Goal: Task Accomplishment & Management: Complete application form

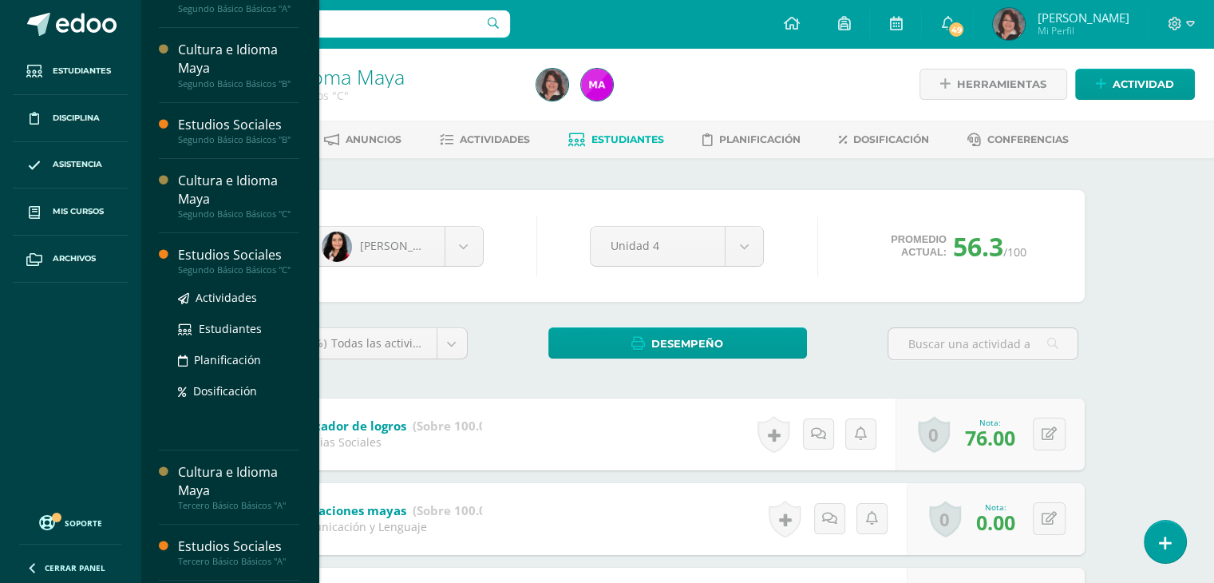
scroll to position [495, 0]
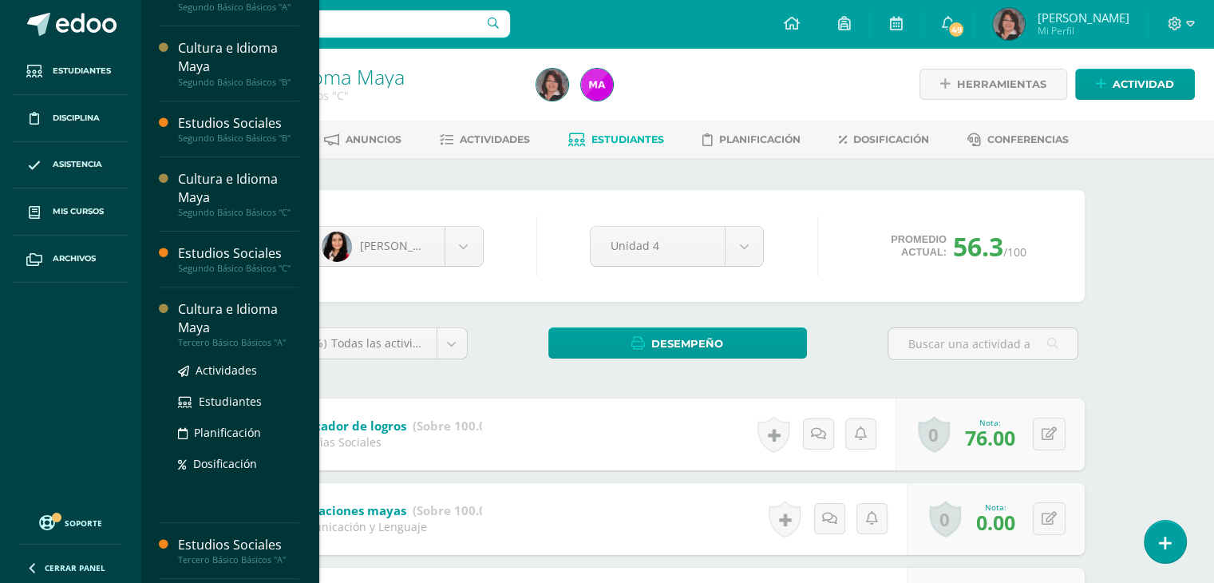
click at [221, 304] on div "Cultura e Idioma Maya" at bounding box center [238, 318] width 121 height 37
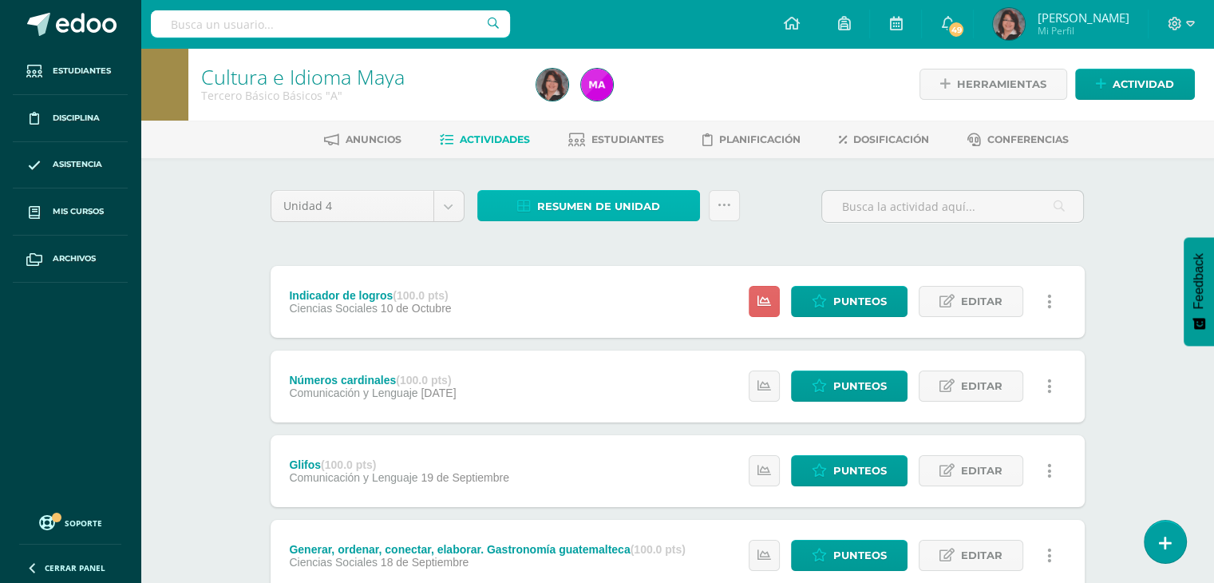
click at [611, 208] on span "Resumen de unidad" at bounding box center [598, 207] width 123 height 30
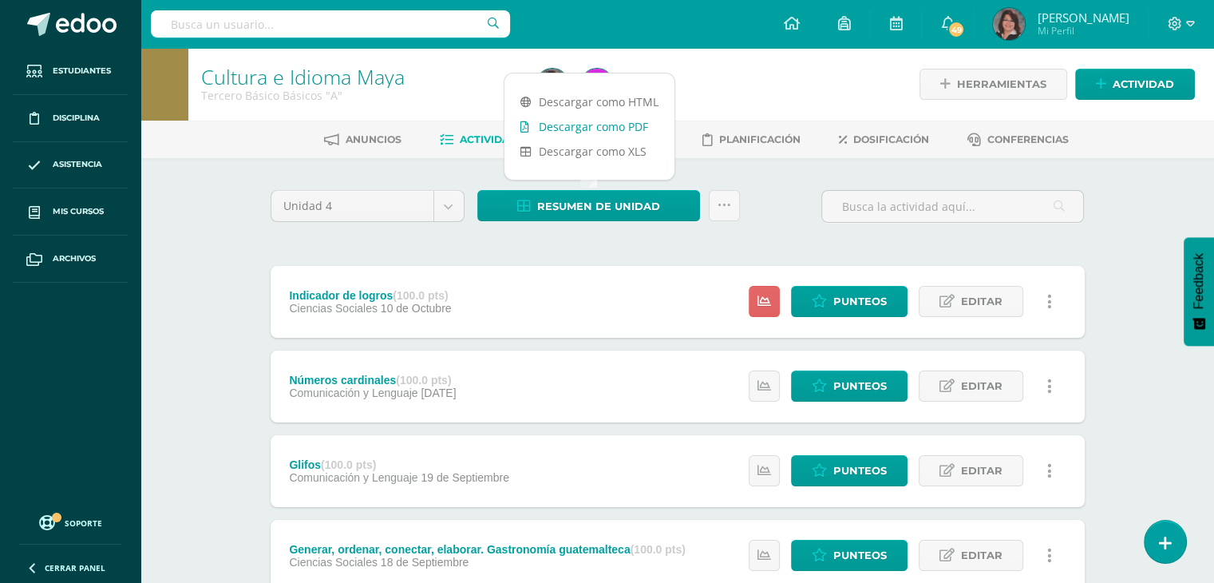
click at [575, 129] on link "Descargar como PDF" at bounding box center [589, 126] width 170 height 25
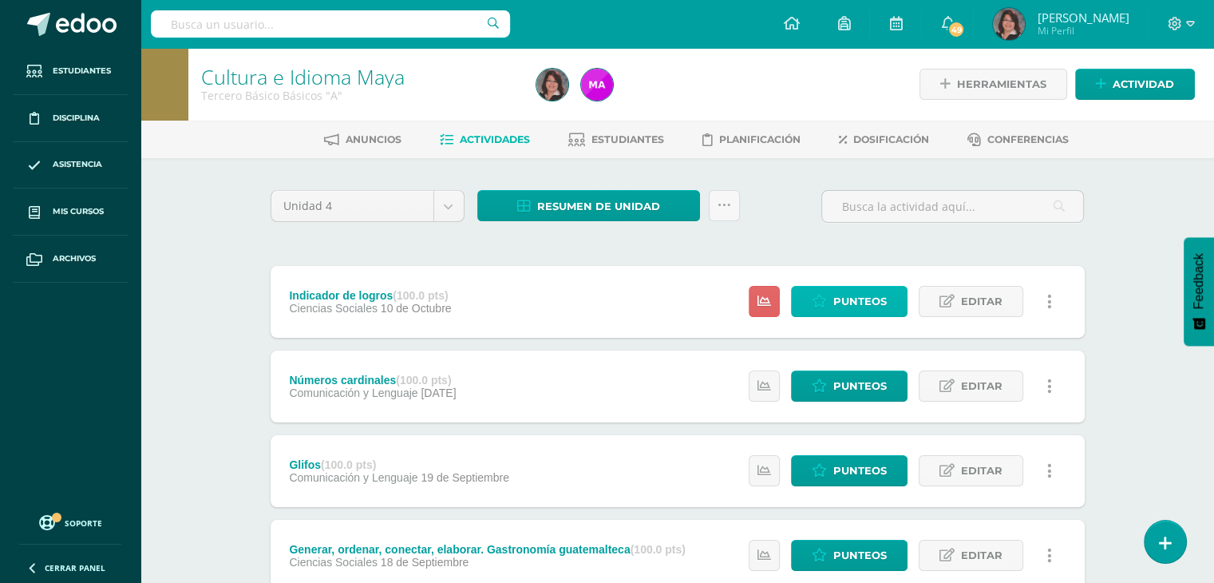
click at [857, 297] on span "Punteos" at bounding box center [859, 302] width 53 height 30
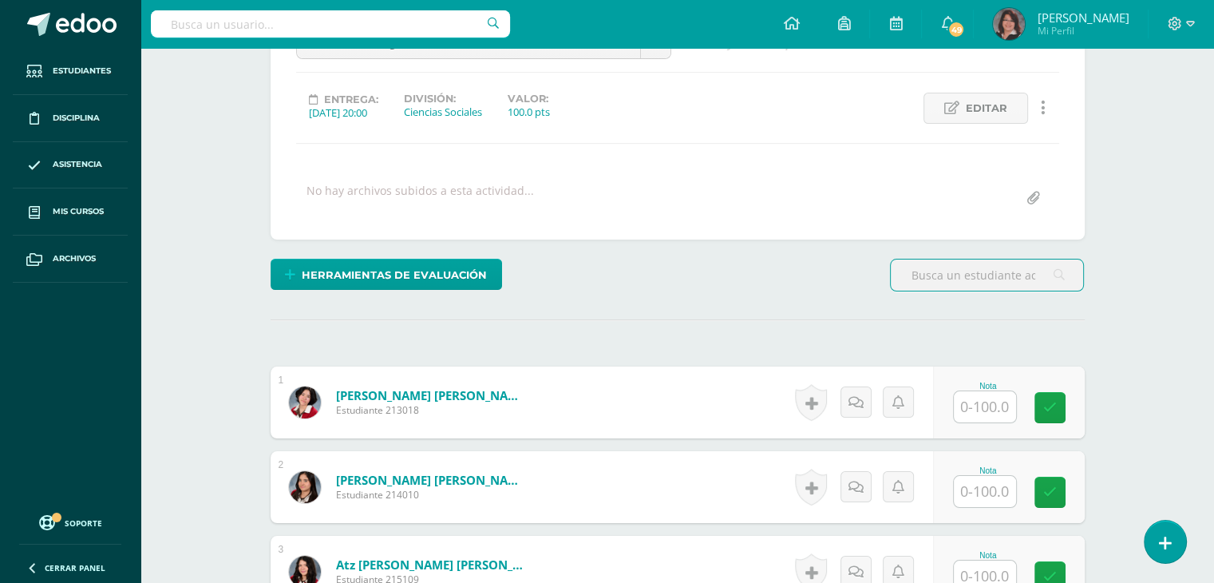
scroll to position [239, 0]
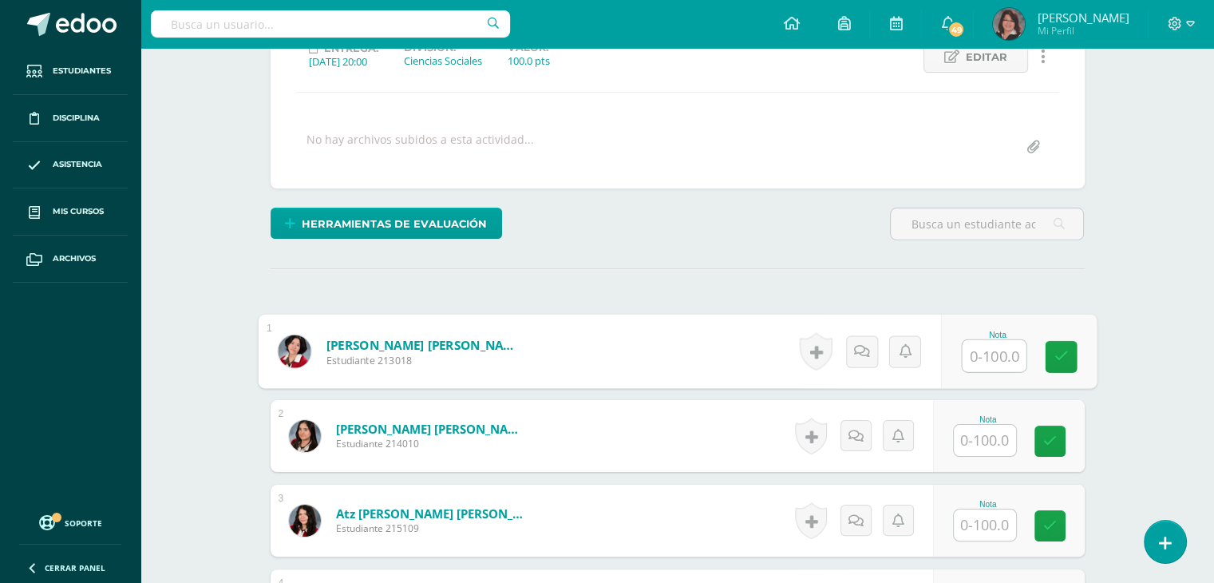
click at [983, 354] on input "text" at bounding box center [994, 356] width 64 height 32
type input "87"
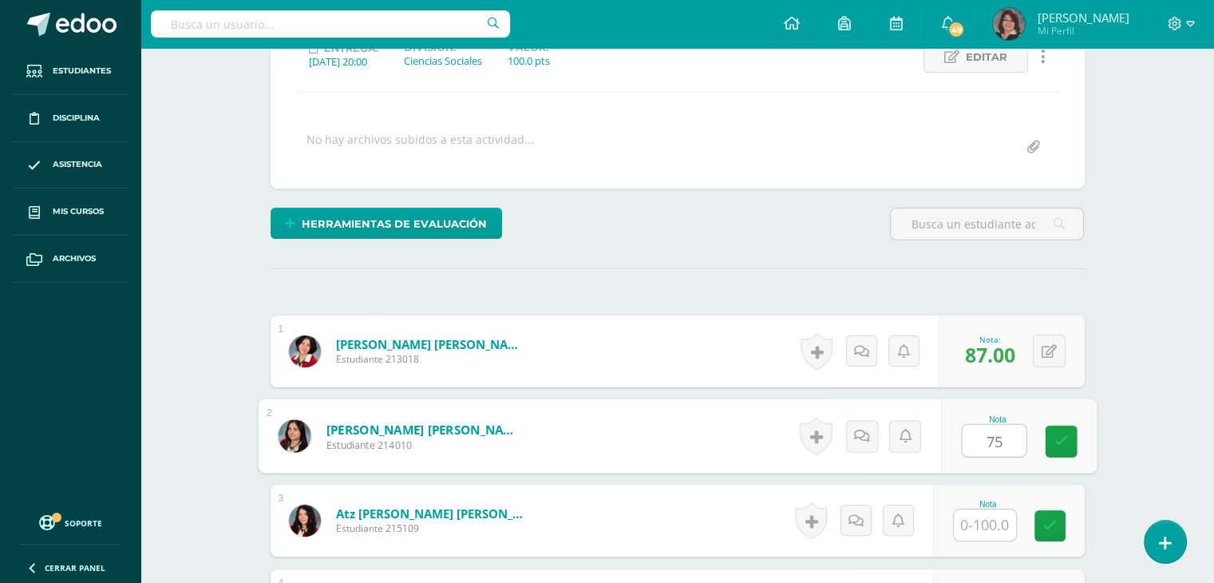
type input "75"
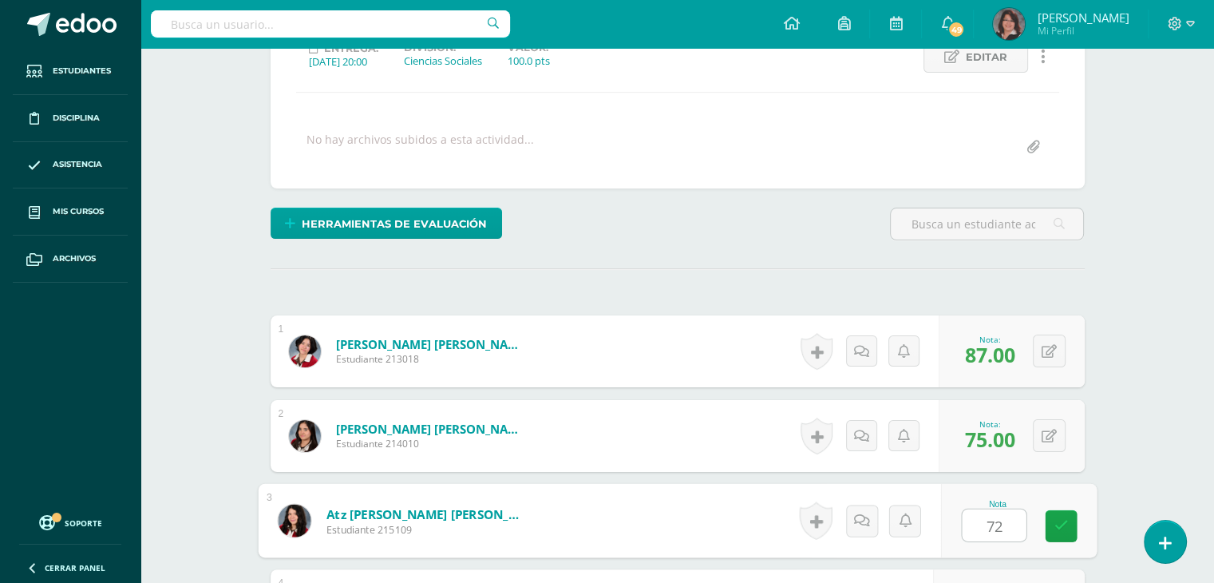
type input "72"
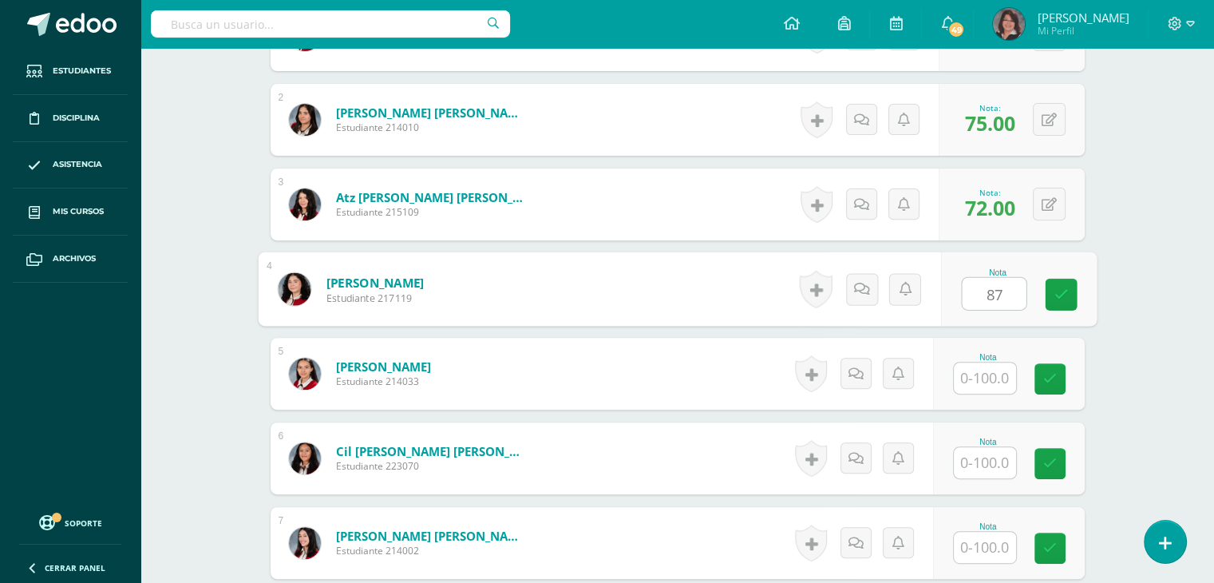
type input "87"
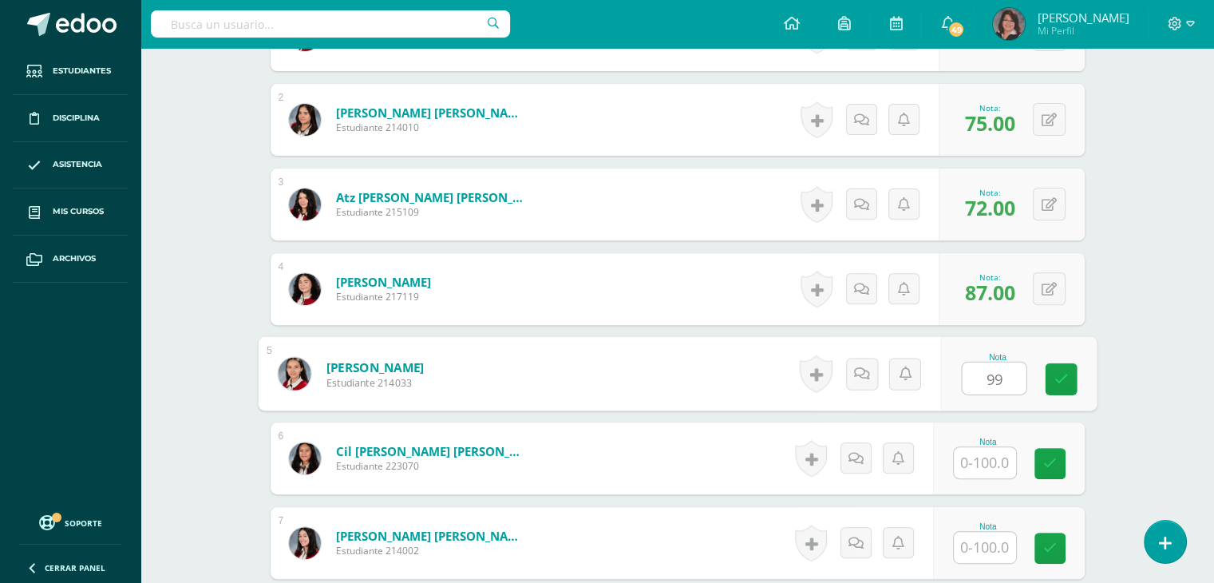
type input "99"
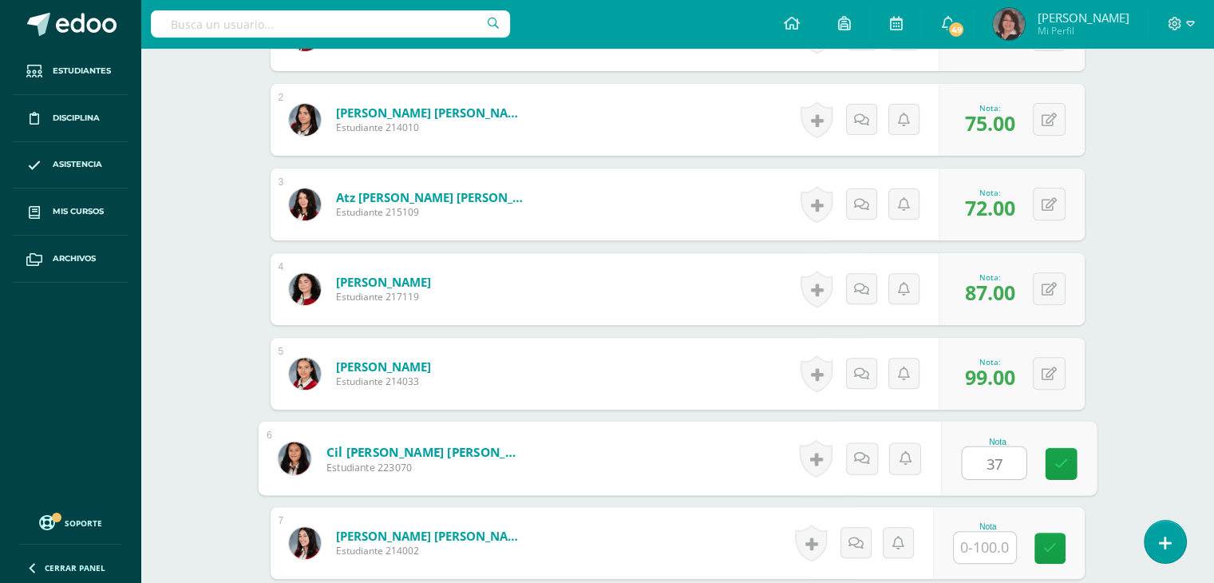
type input "37"
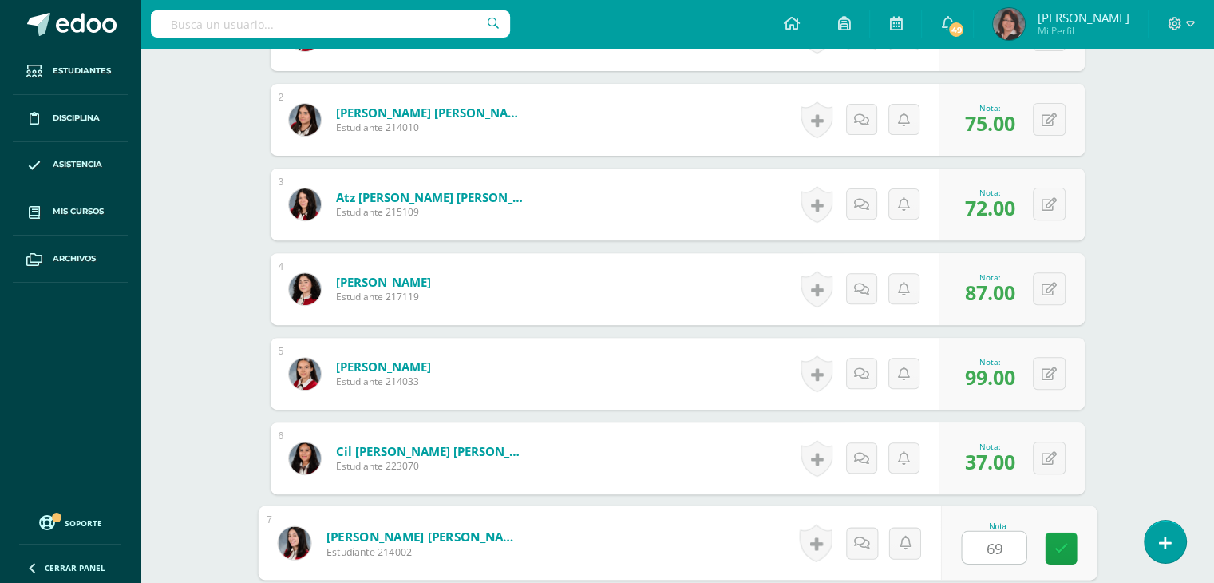
type input "69"
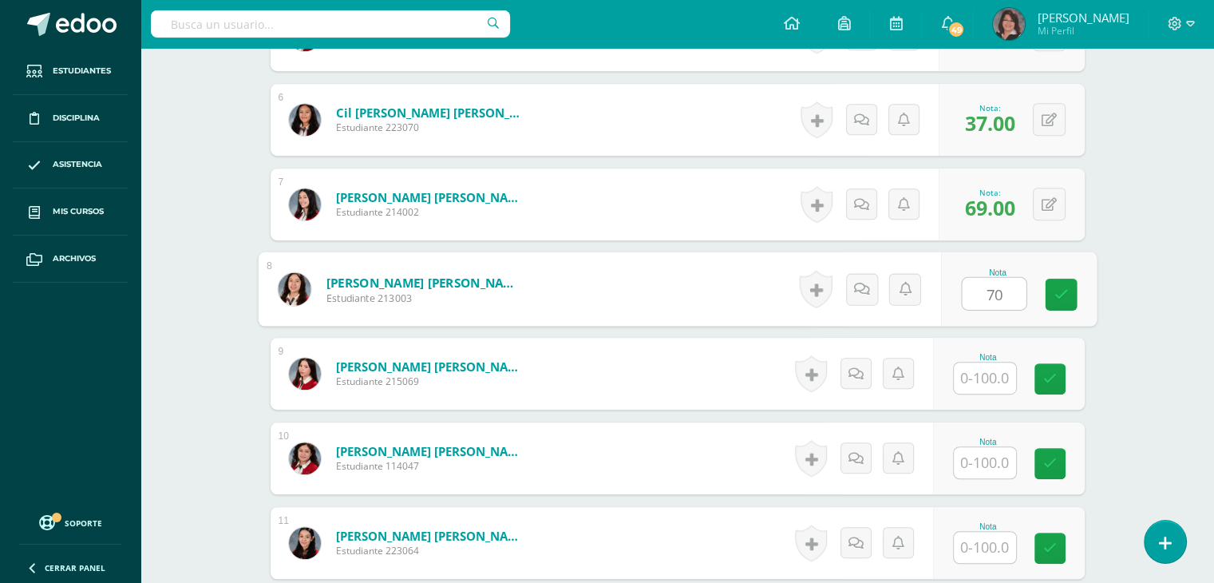
type input "70"
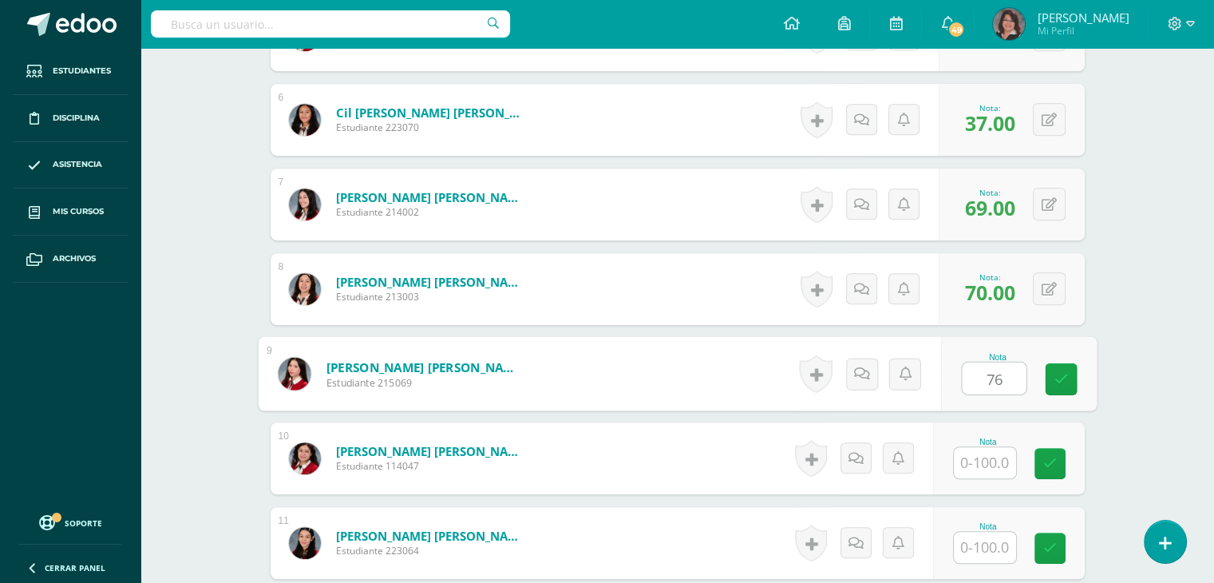
type input "76"
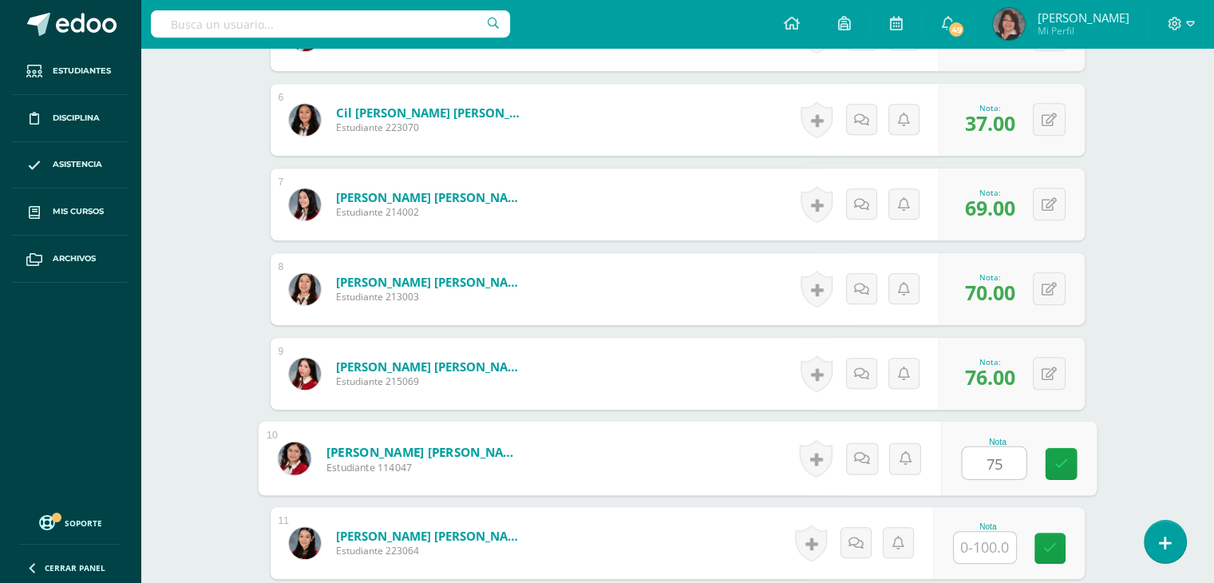
type input "75"
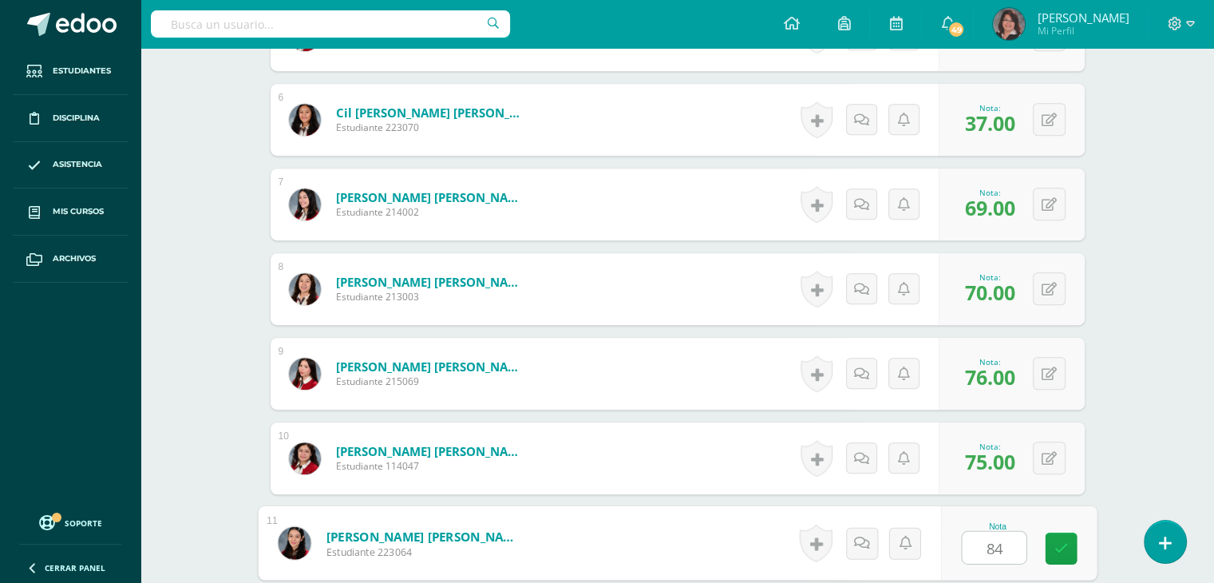
type input "84"
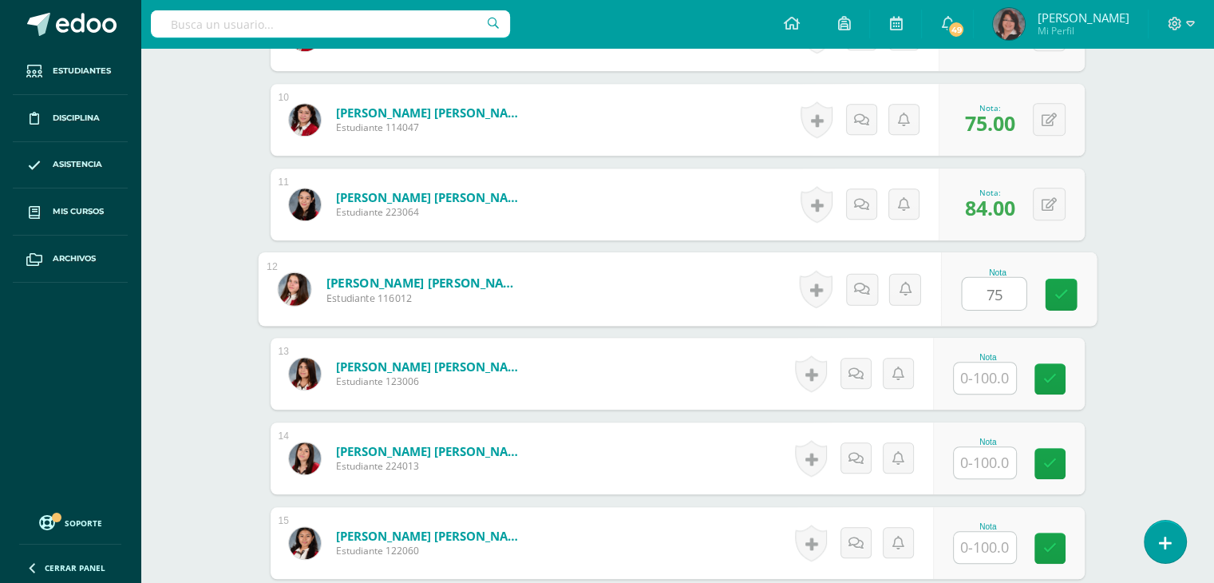
type input "75"
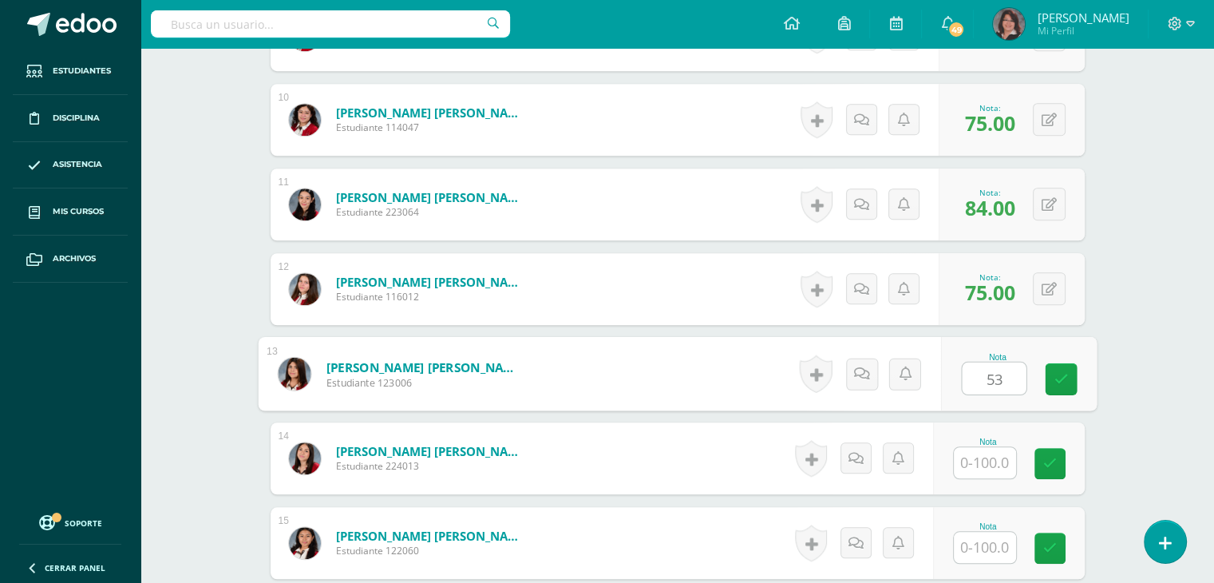
type input "53"
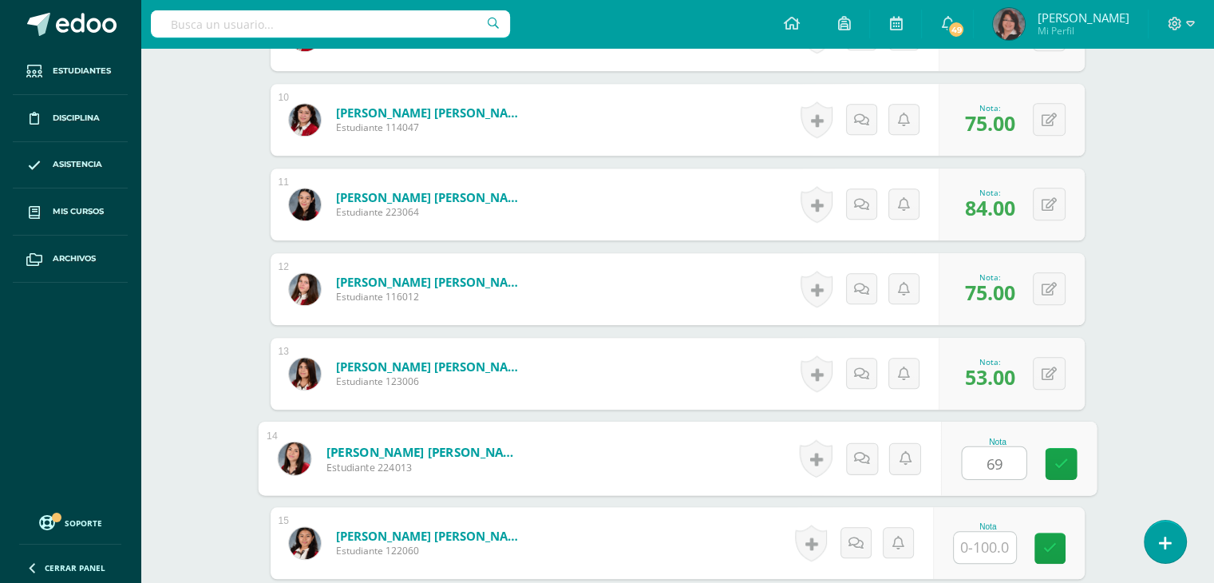
type input "69"
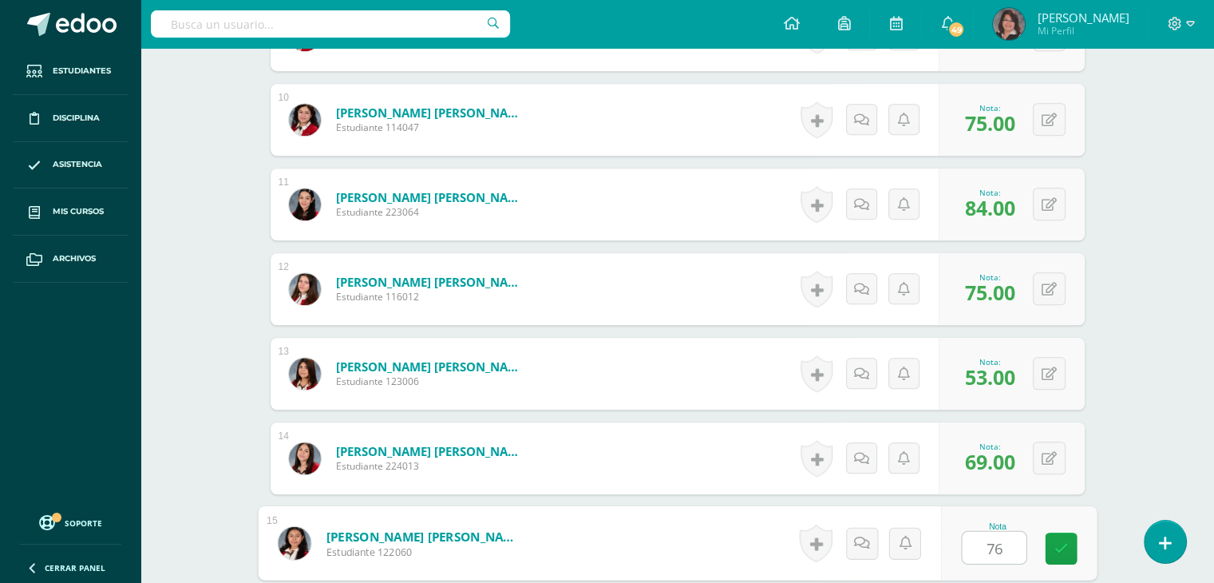
type input "76"
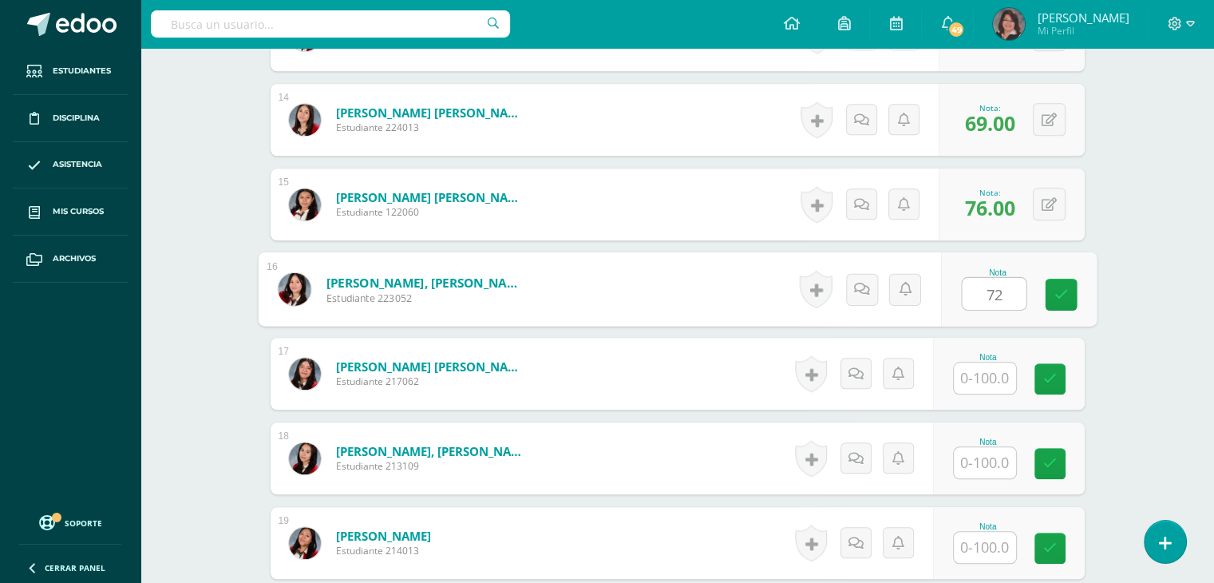
type input "72"
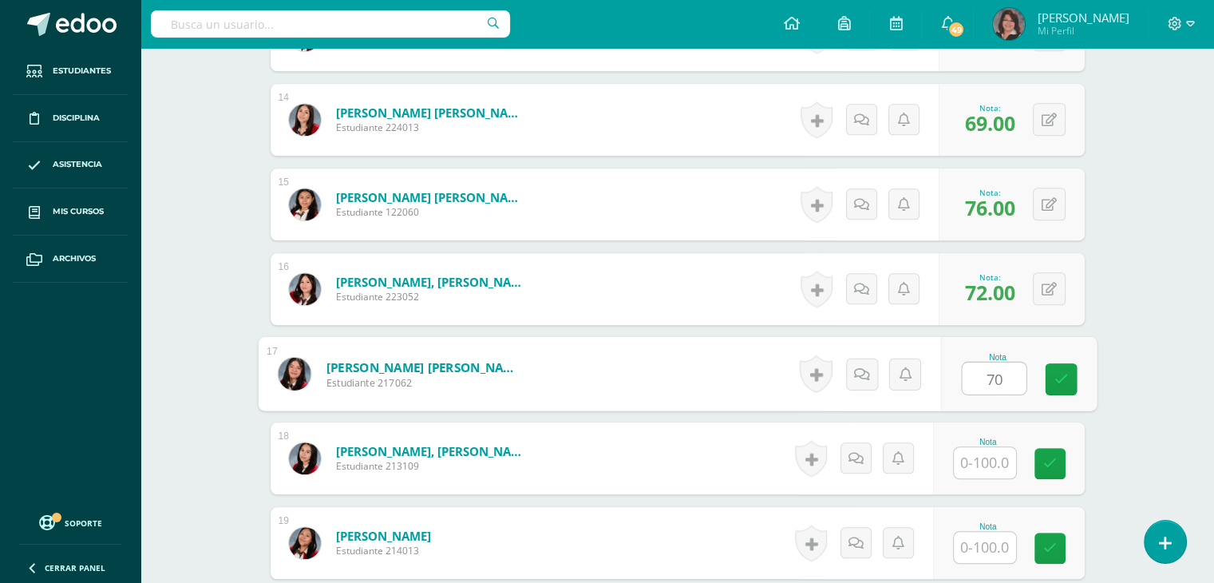
type input "70"
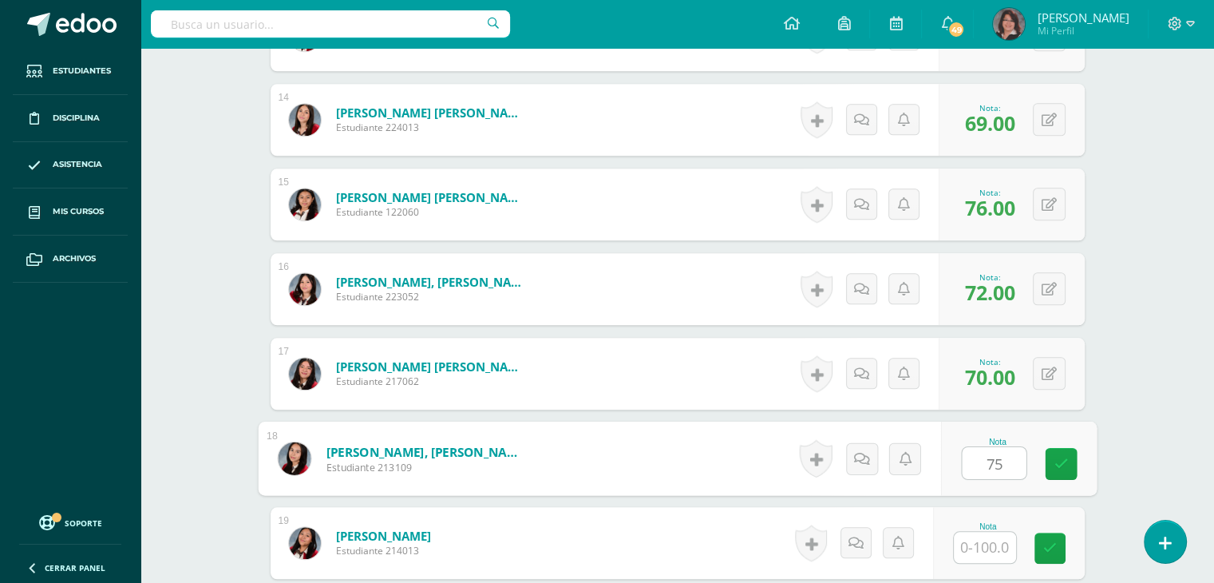
type input "75"
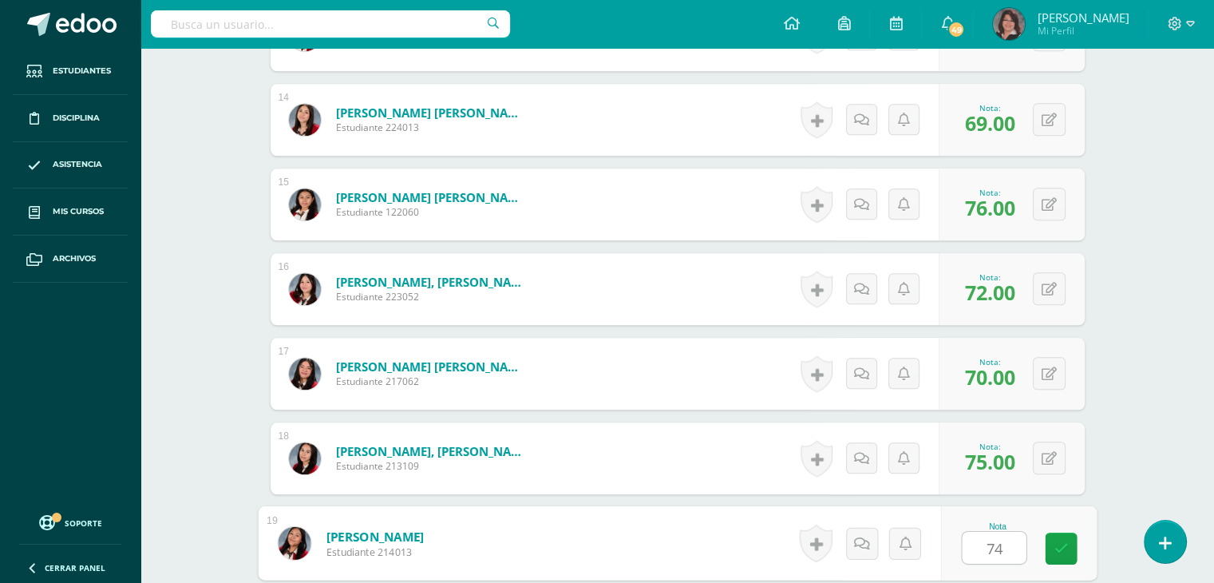
type input "74"
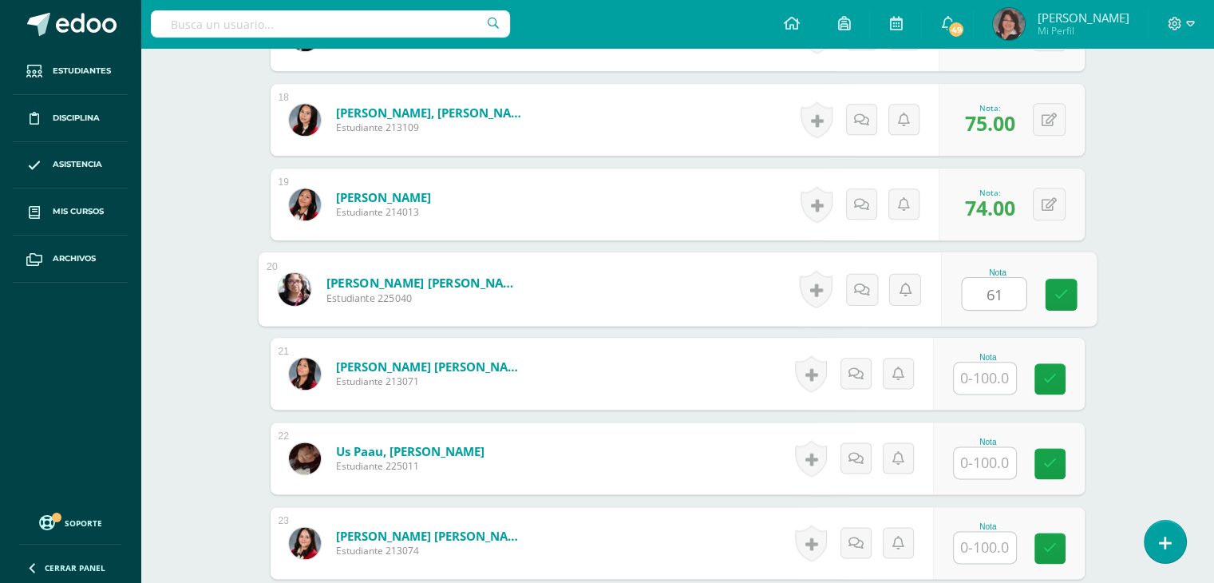
type input "61"
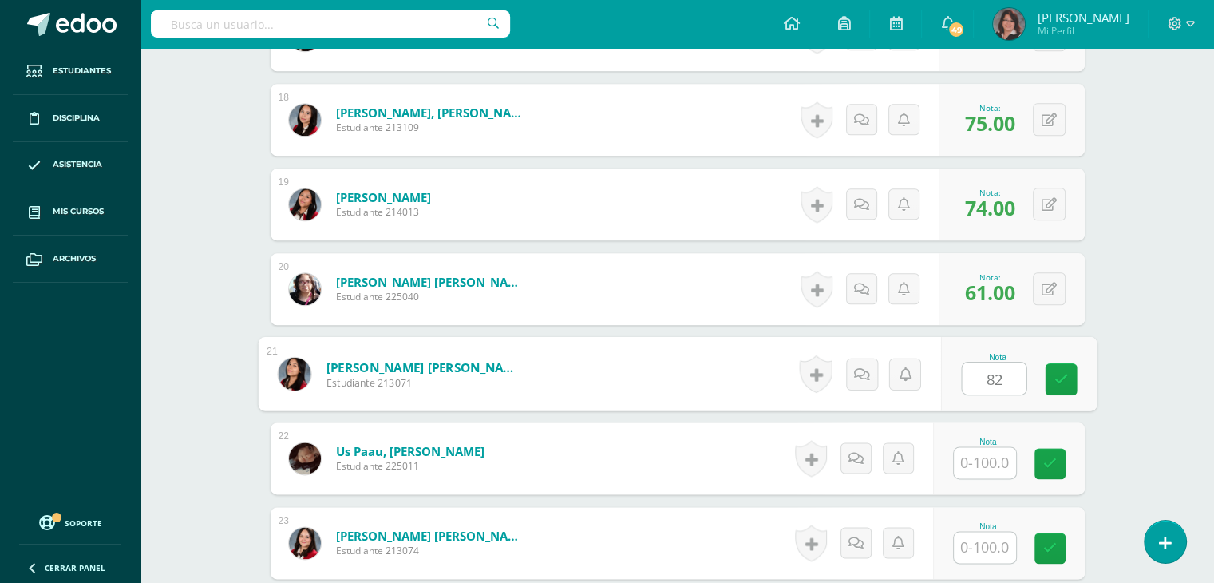
type input "82"
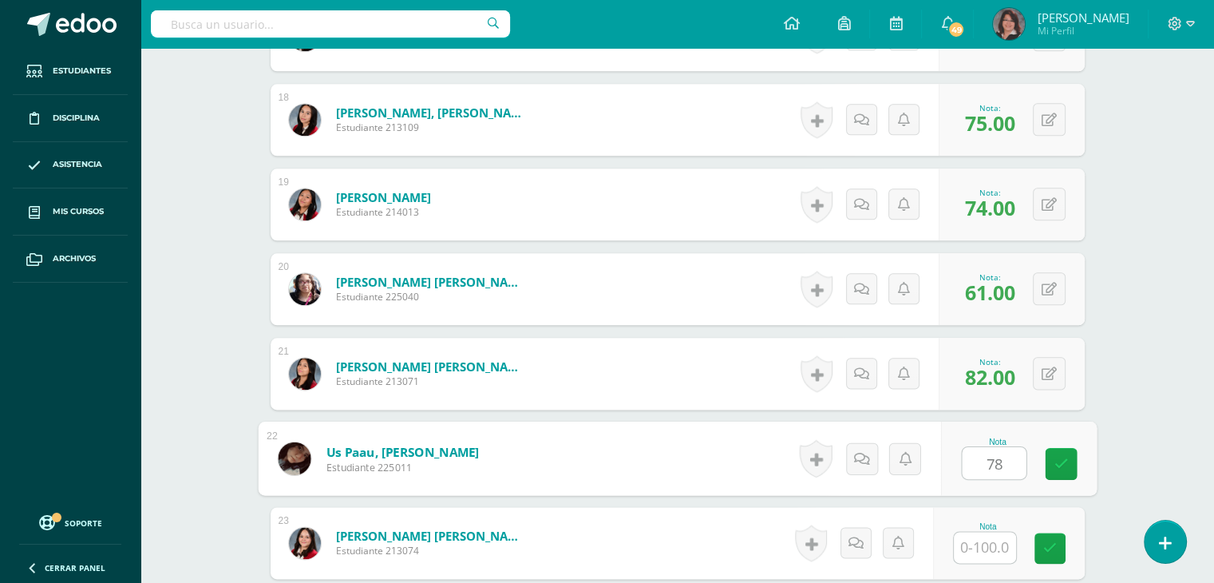
type input "78"
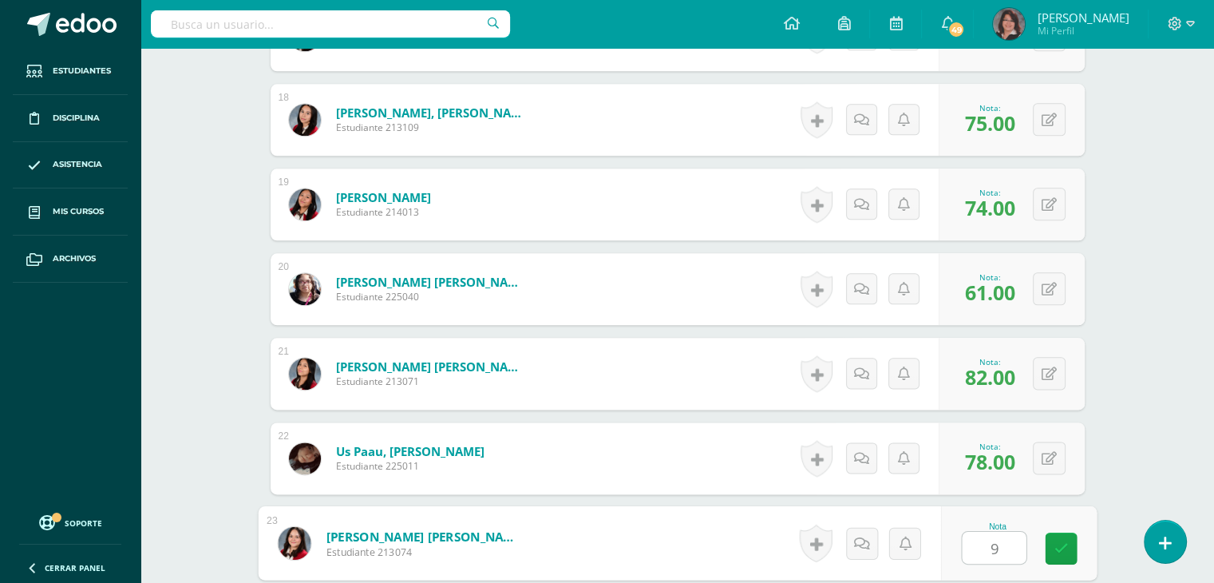
type input "95"
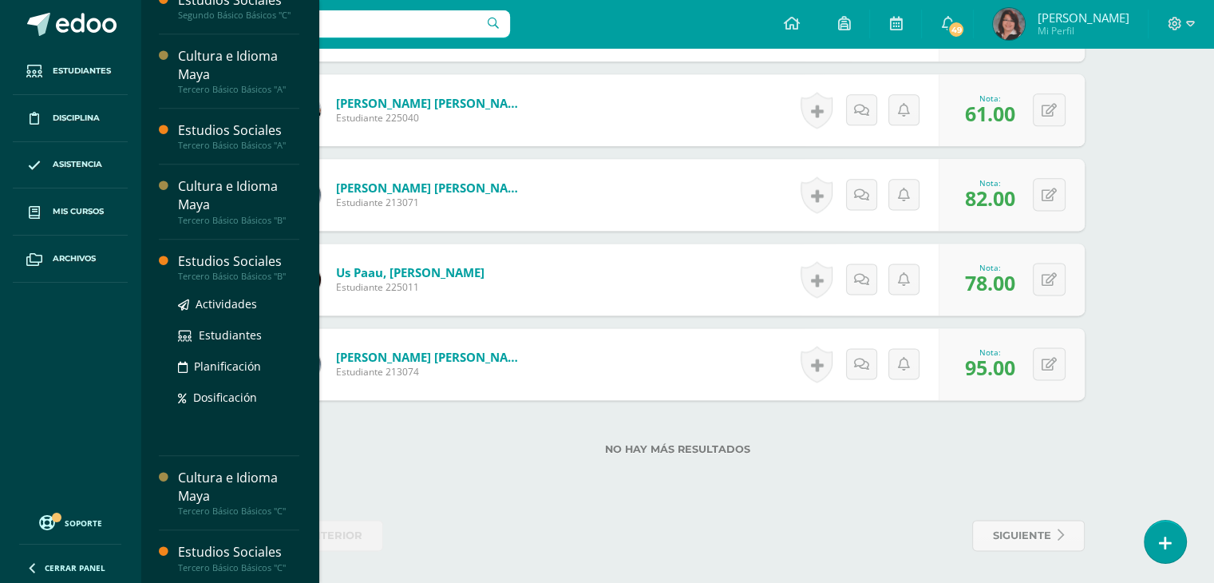
scroll to position [749, 0]
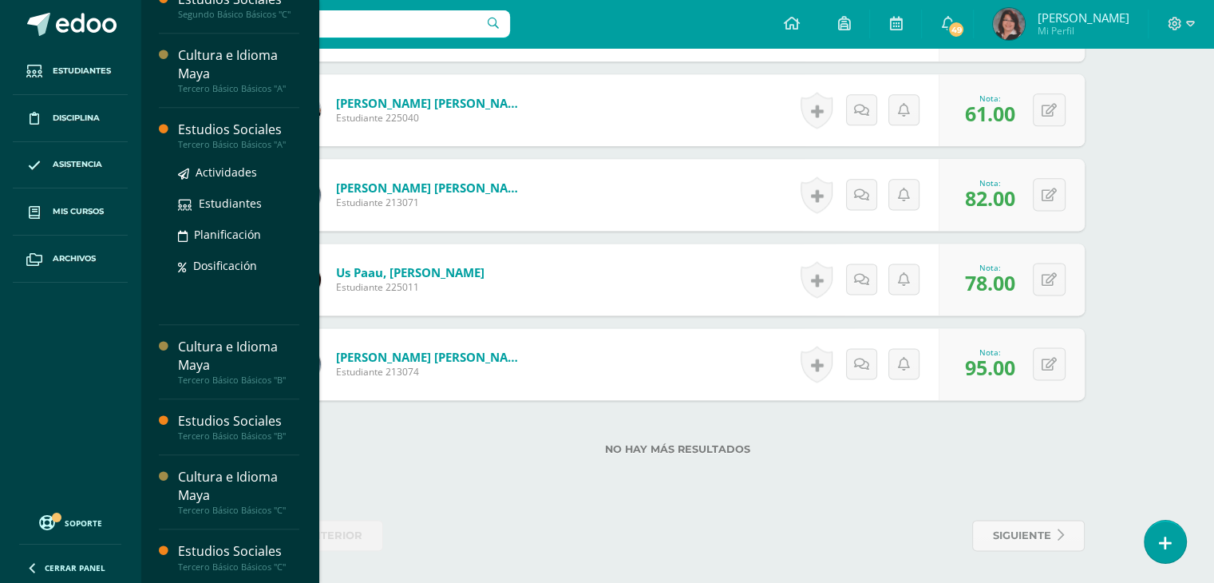
click at [222, 128] on div "Estudios Sociales" at bounding box center [238, 130] width 121 height 18
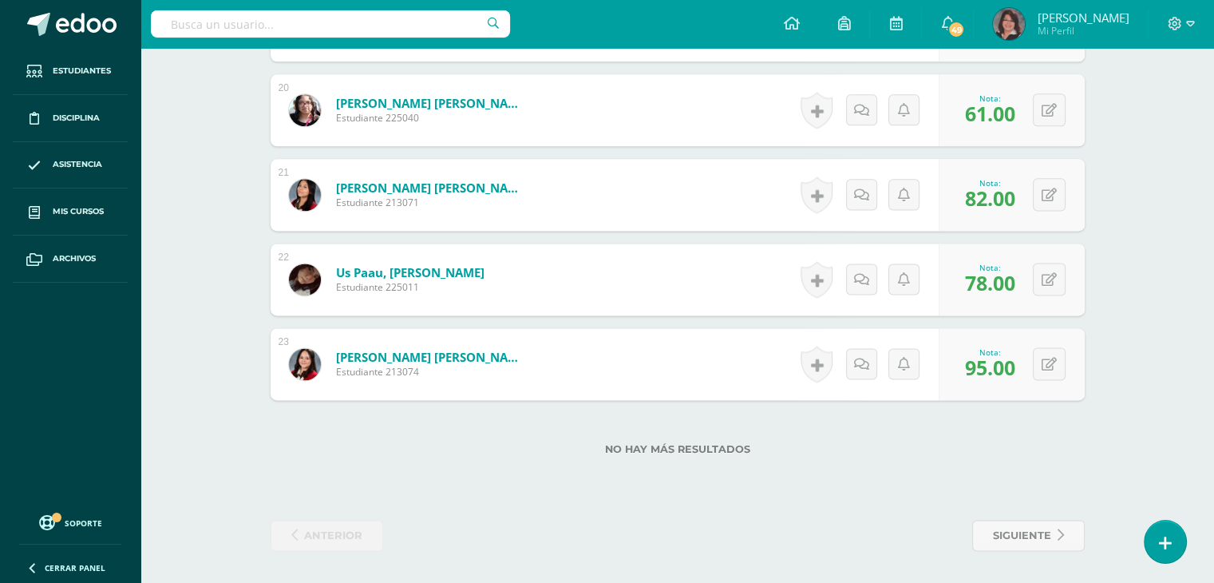
scroll to position [588, 0]
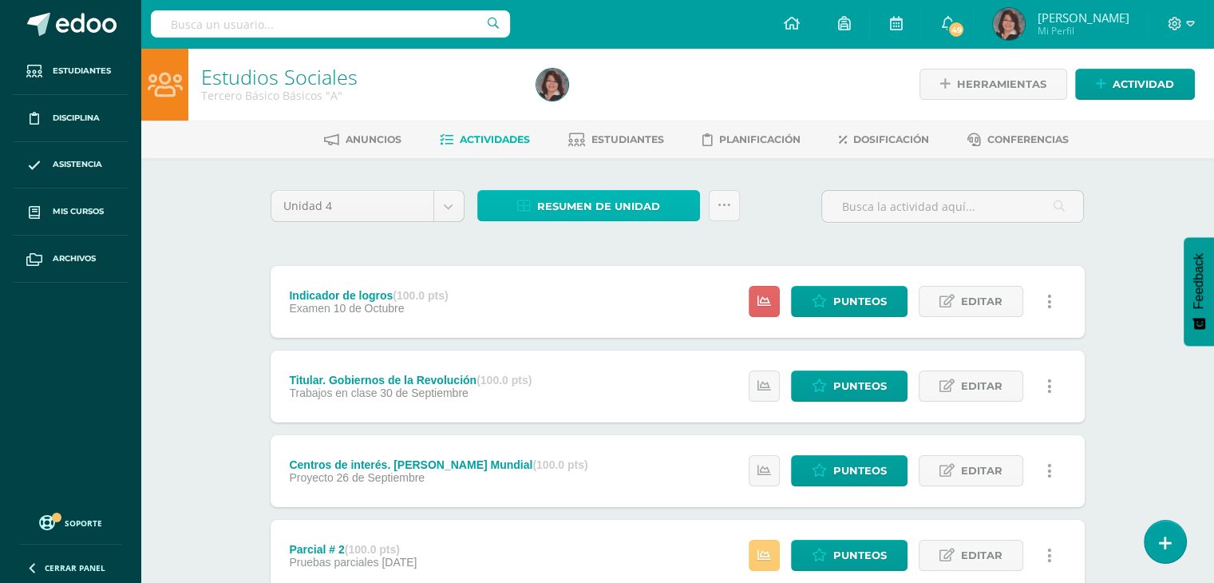
click at [619, 212] on span "Resumen de unidad" at bounding box center [598, 207] width 123 height 30
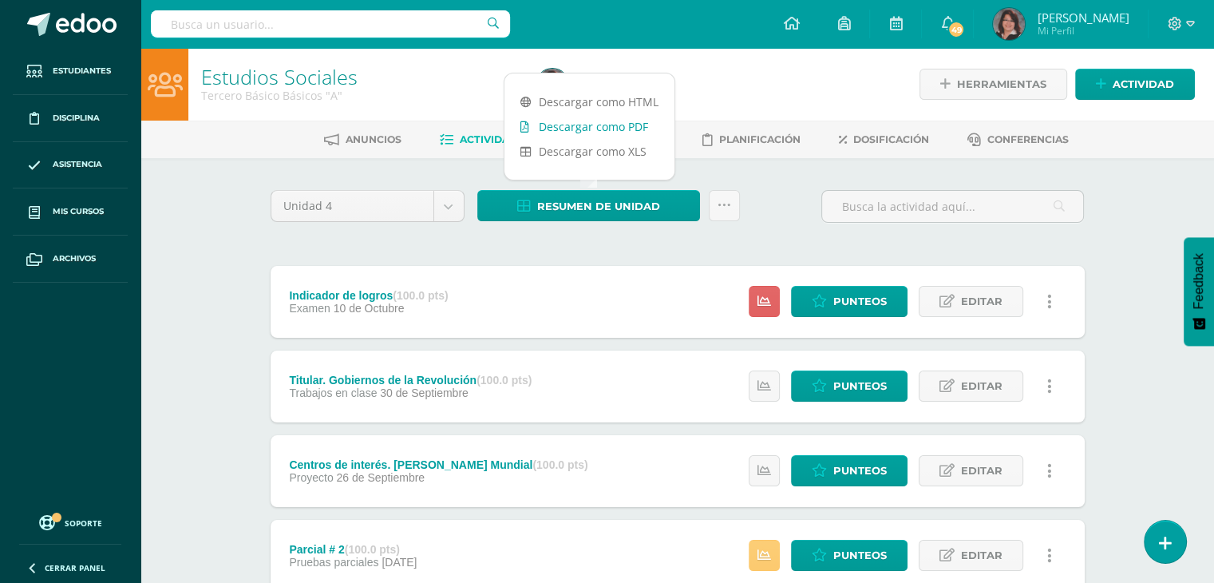
click at [588, 132] on link "Descargar como PDF" at bounding box center [589, 126] width 170 height 25
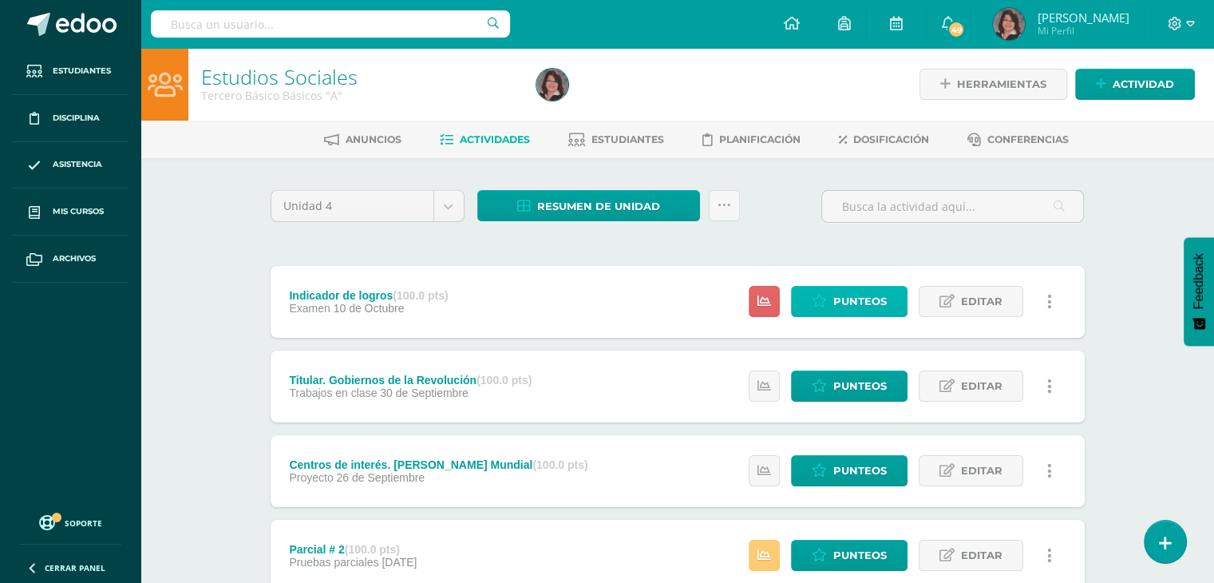
click at [837, 299] on span "Punteos" at bounding box center [859, 302] width 53 height 30
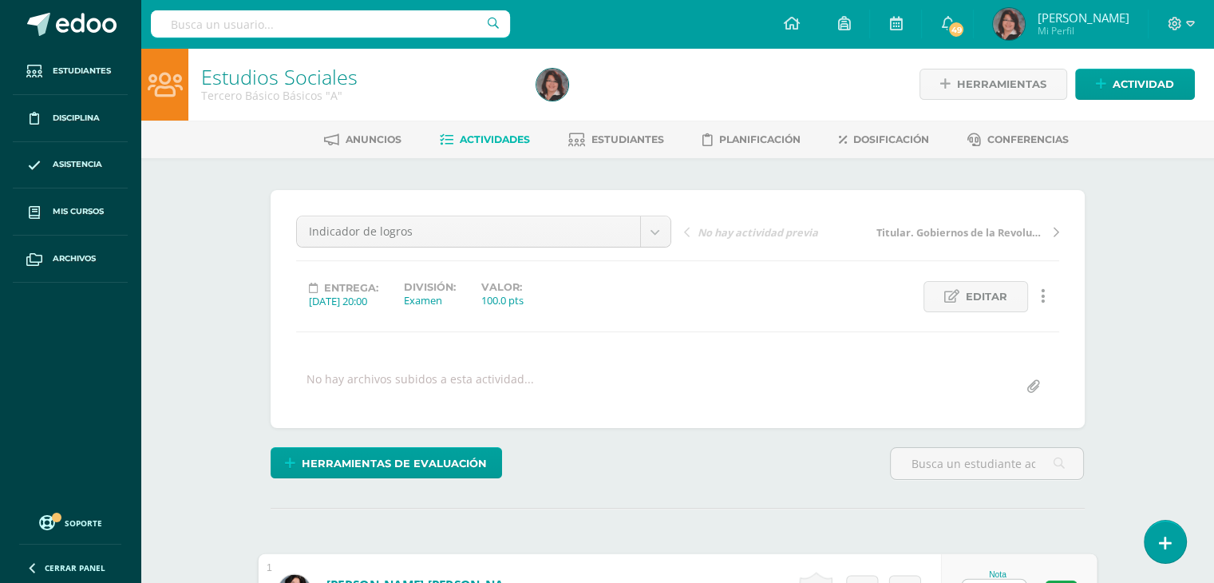
scroll to position [26, 0]
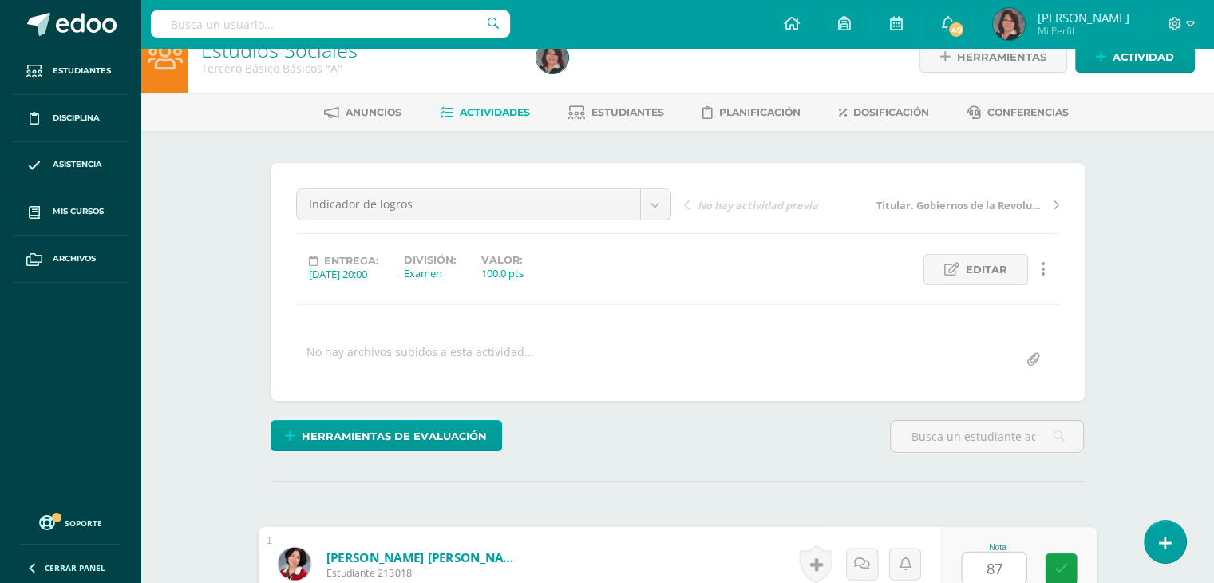
type input "87"
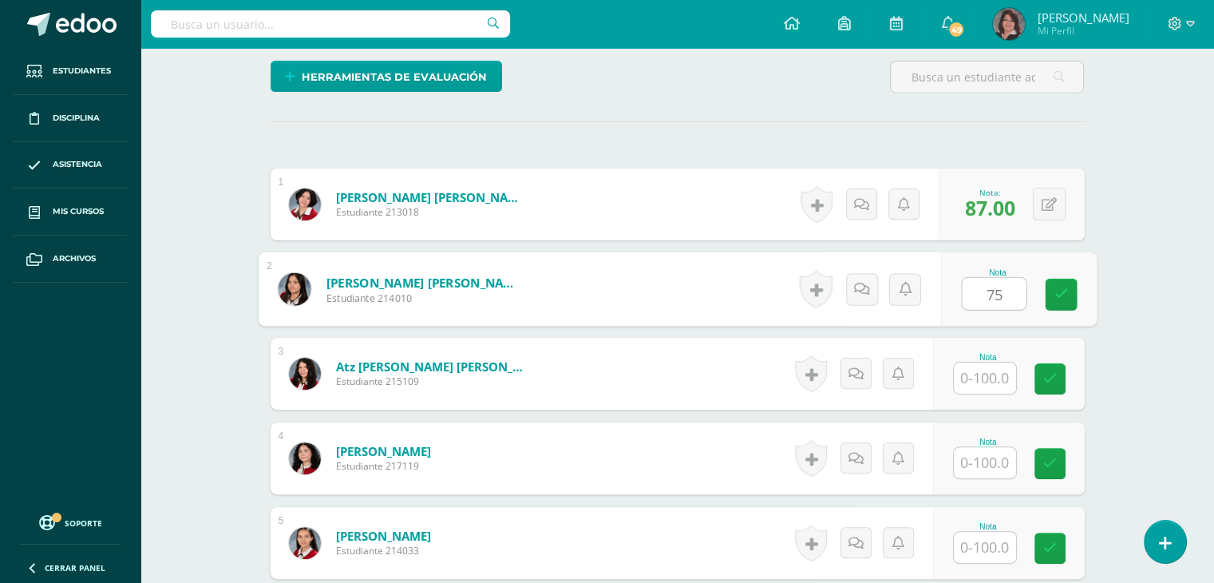
type input "75"
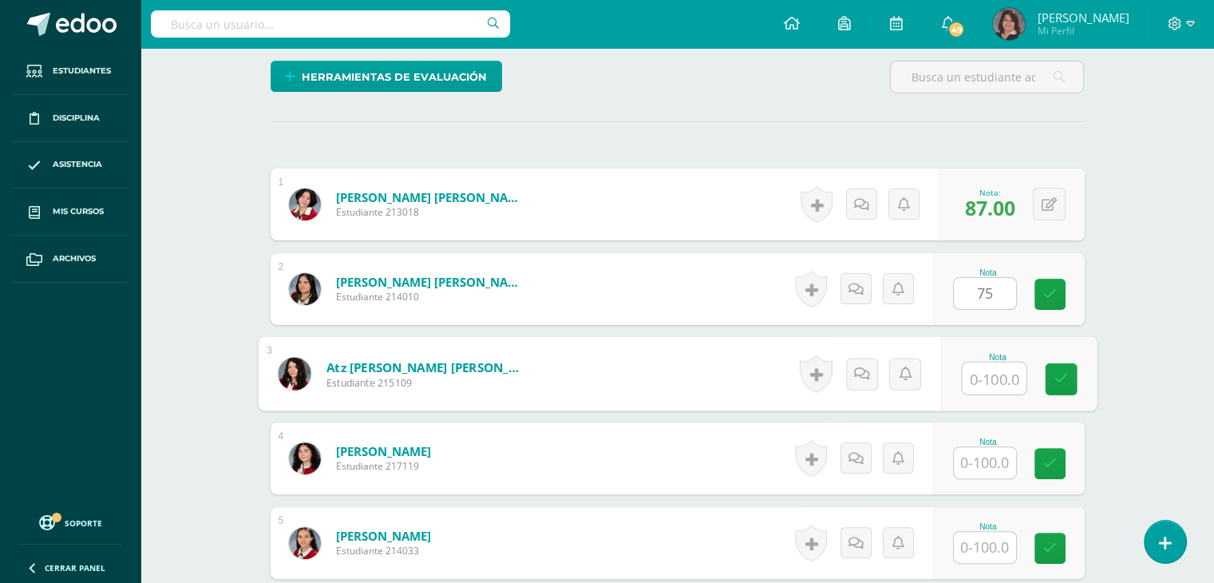
scroll to position [387, 0]
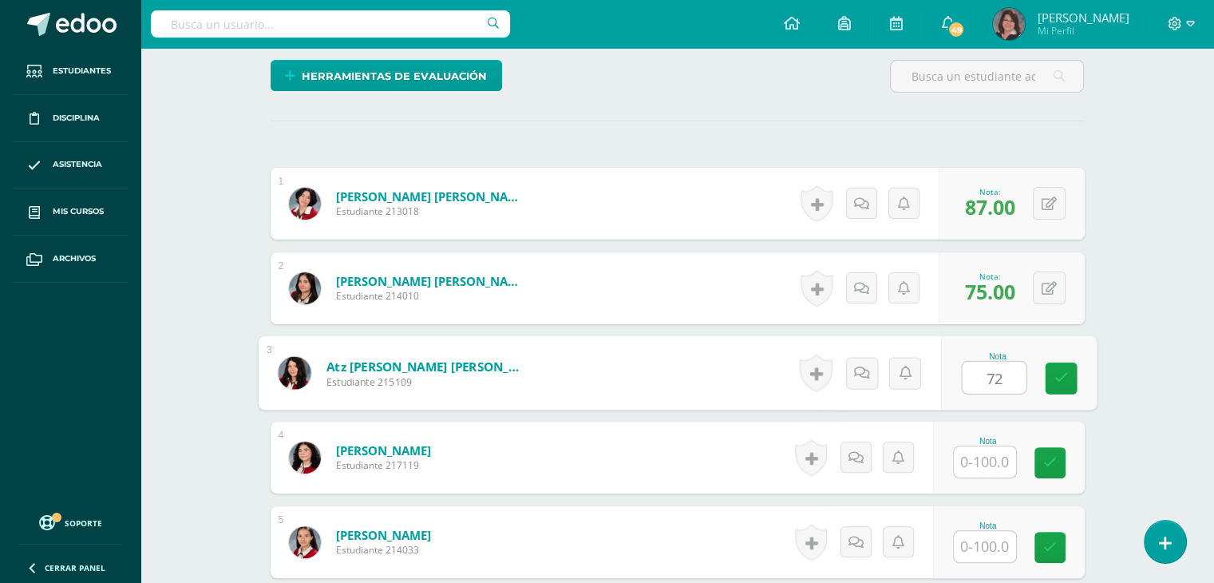
type input "72"
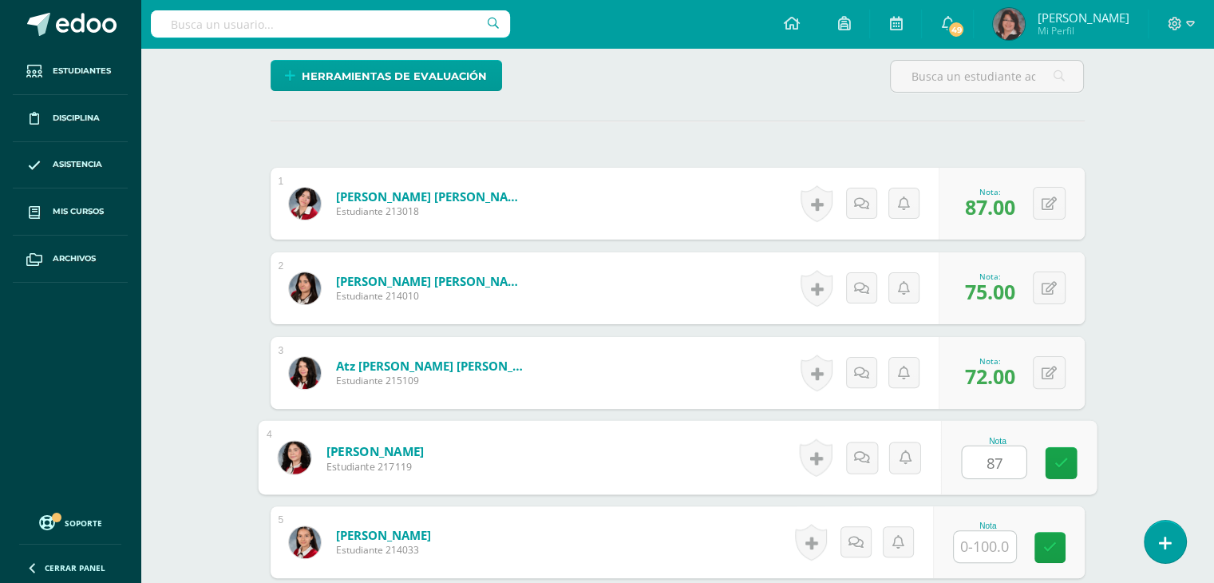
type input "87"
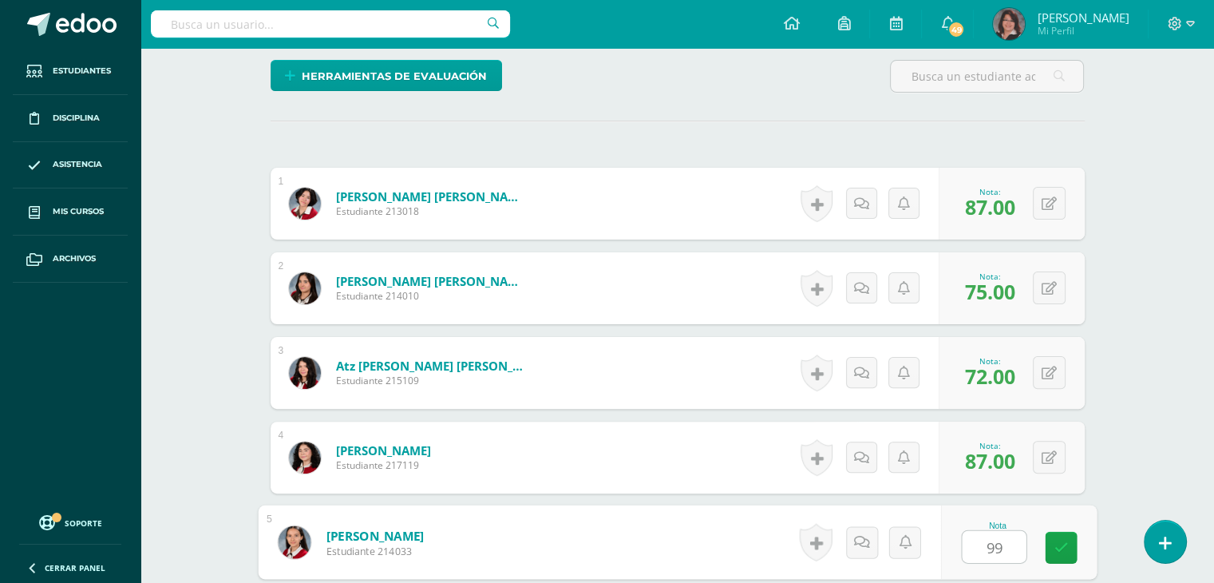
type input "99"
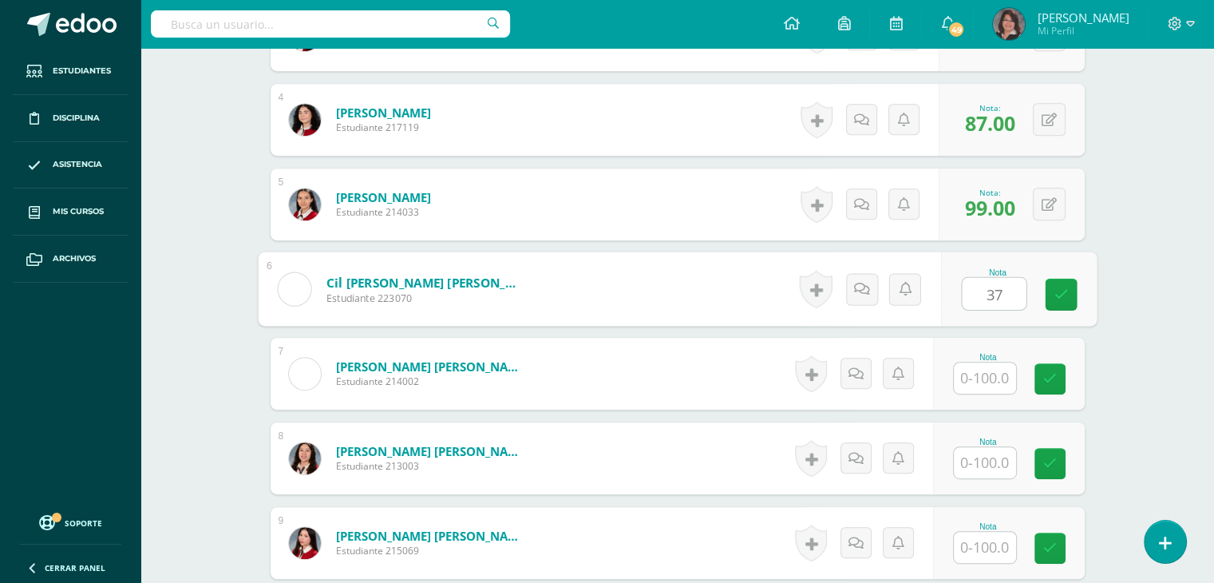
type input "37"
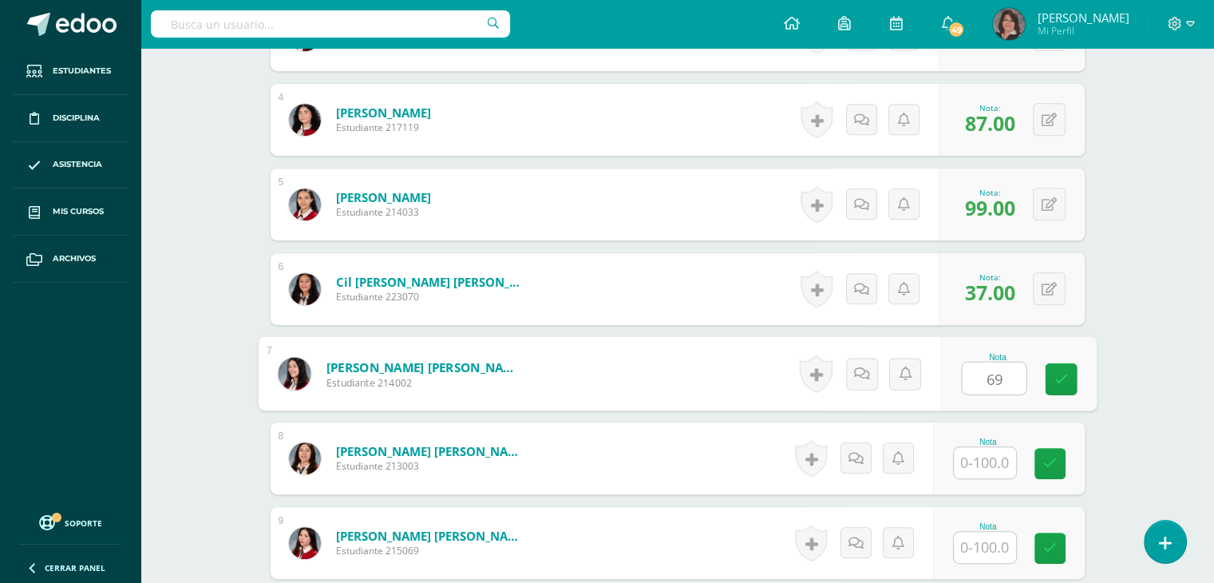
type input "69"
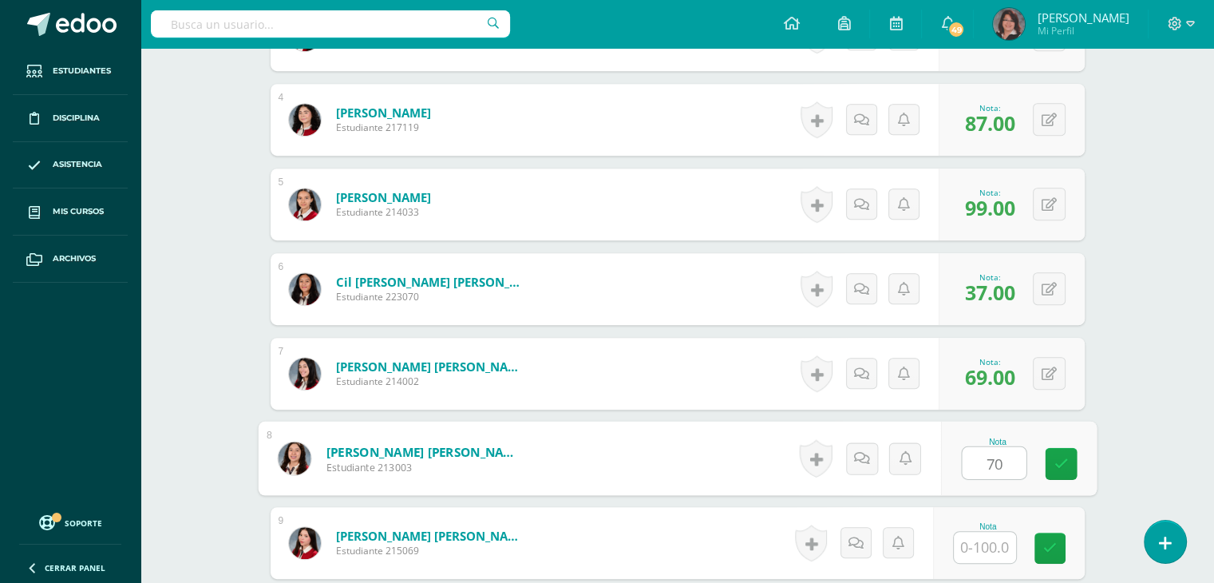
type input "70"
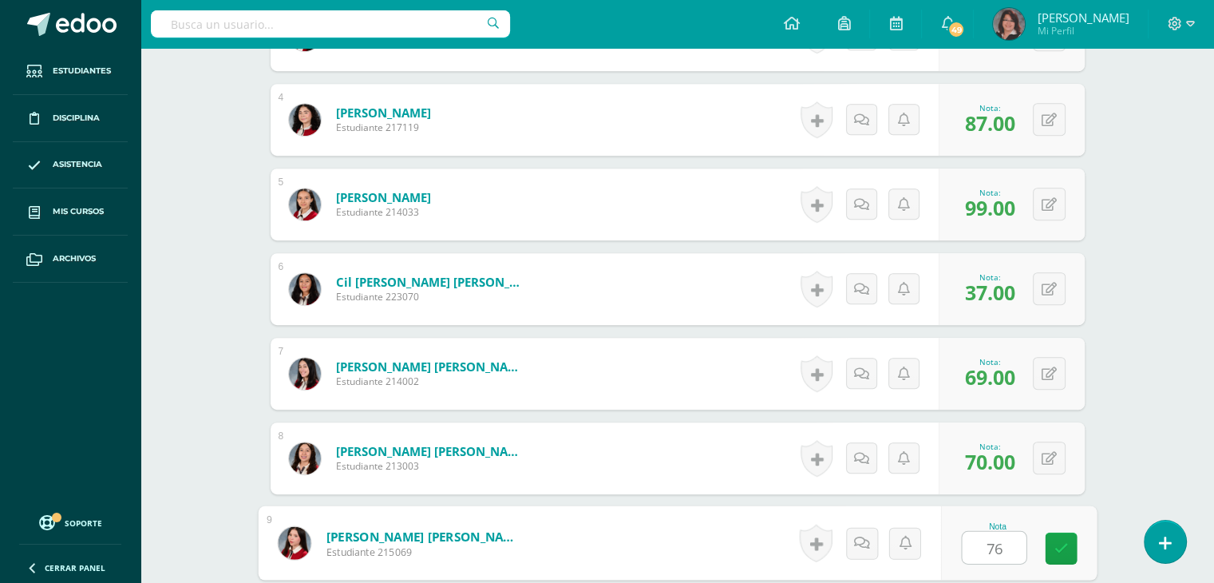
type input "76"
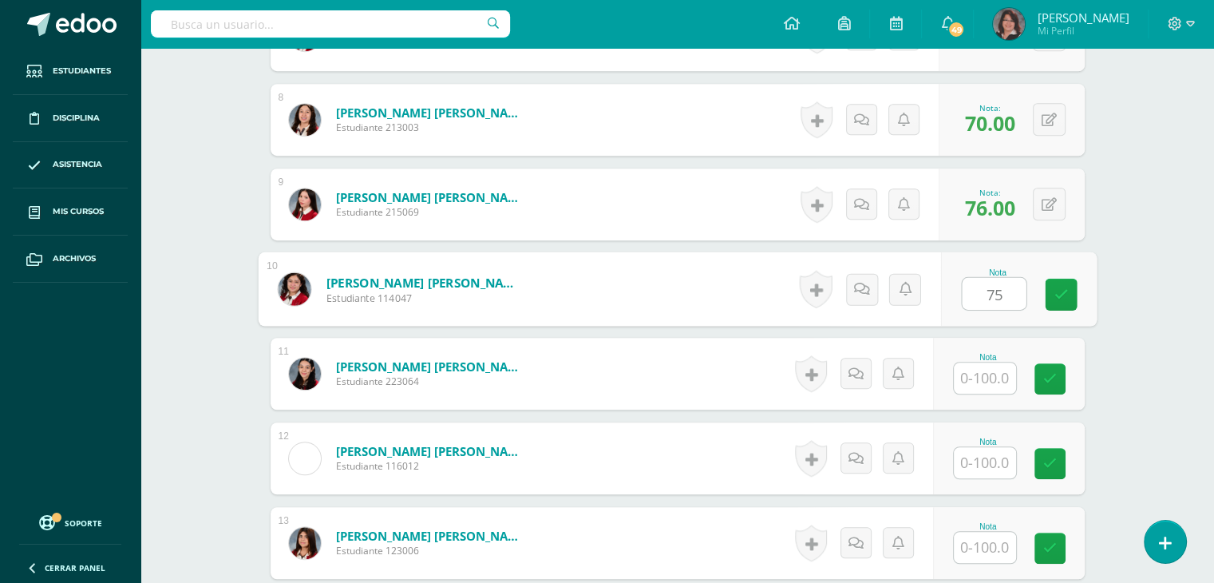
type input "75"
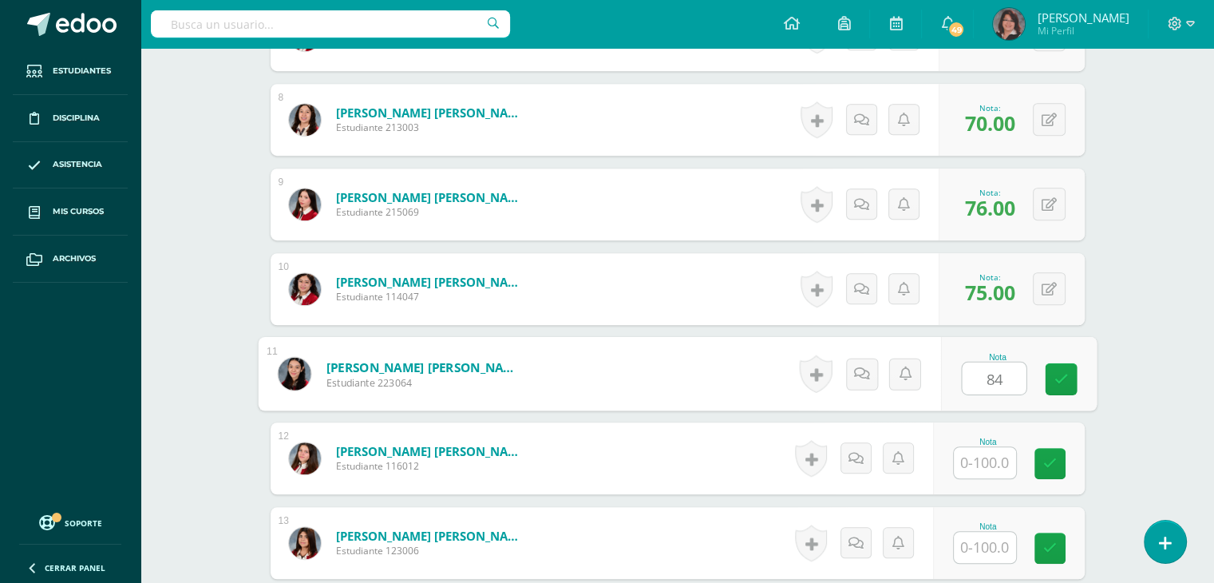
type input "84"
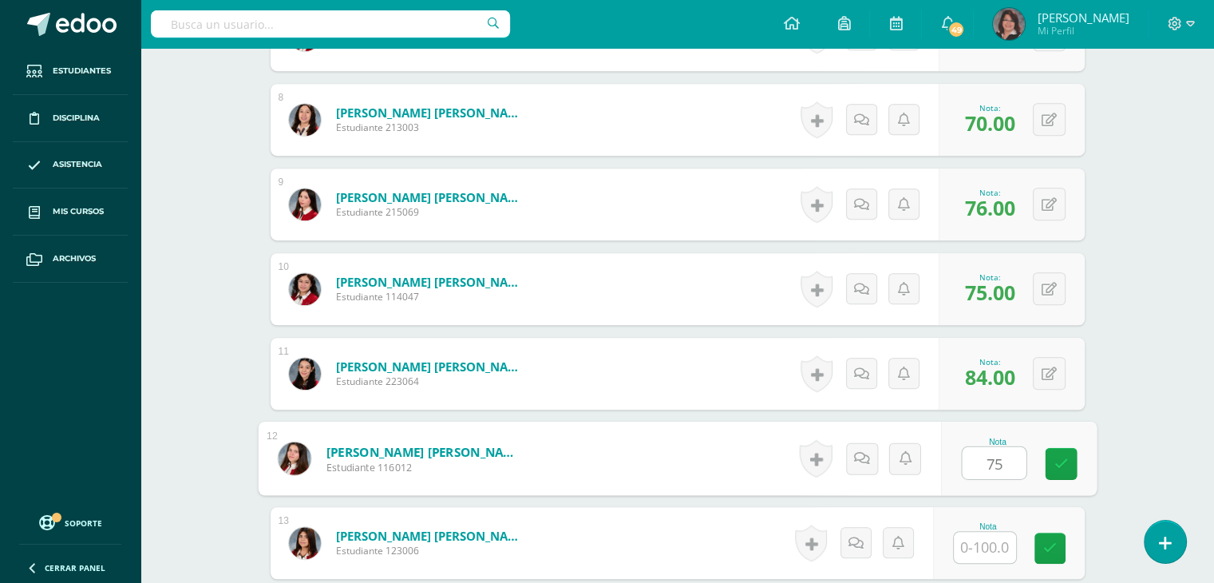
type input "75"
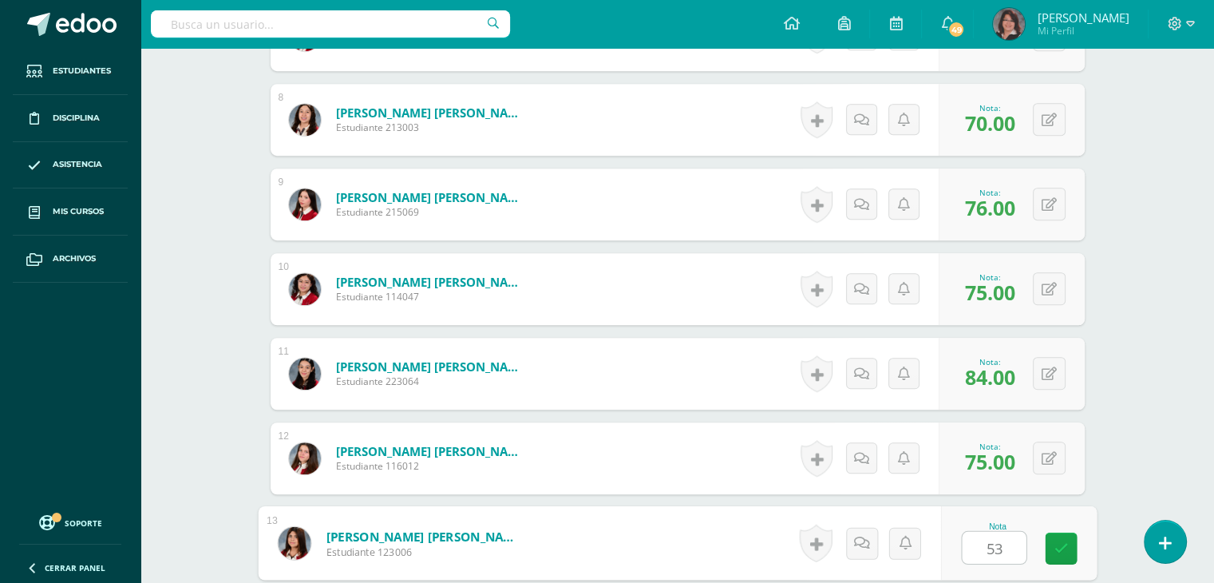
type input "53"
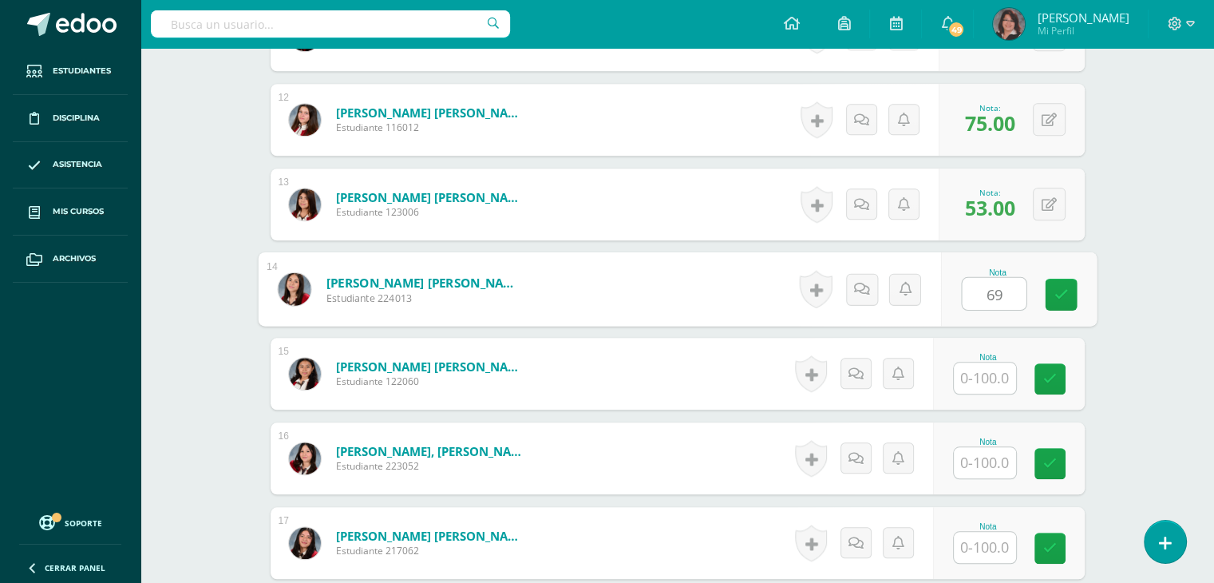
type input "69"
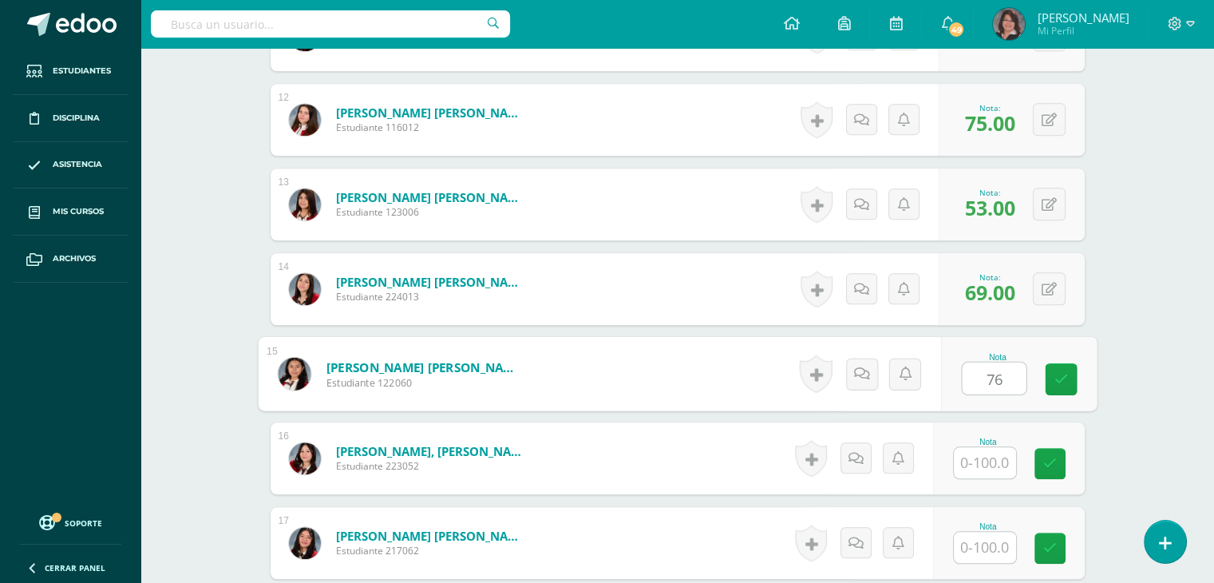
type input "76"
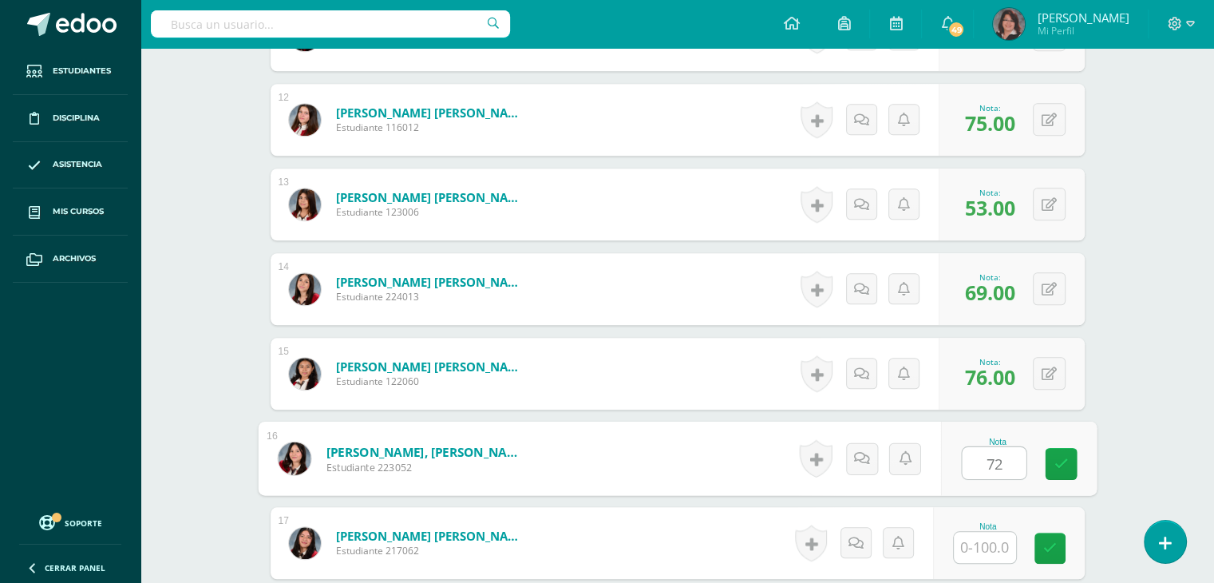
type input "72"
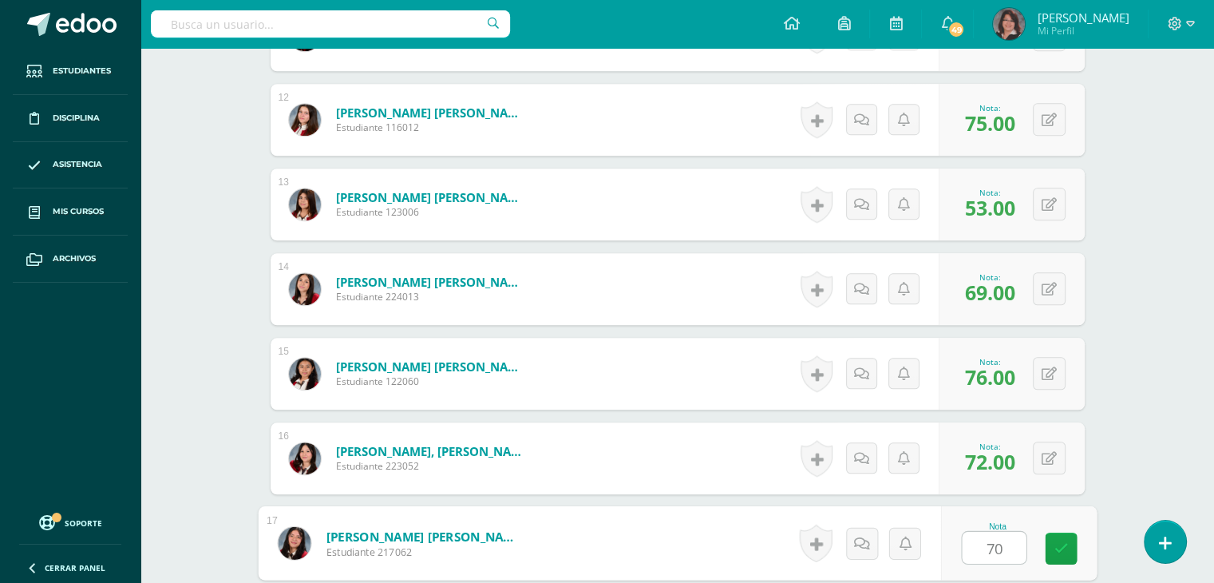
type input "70"
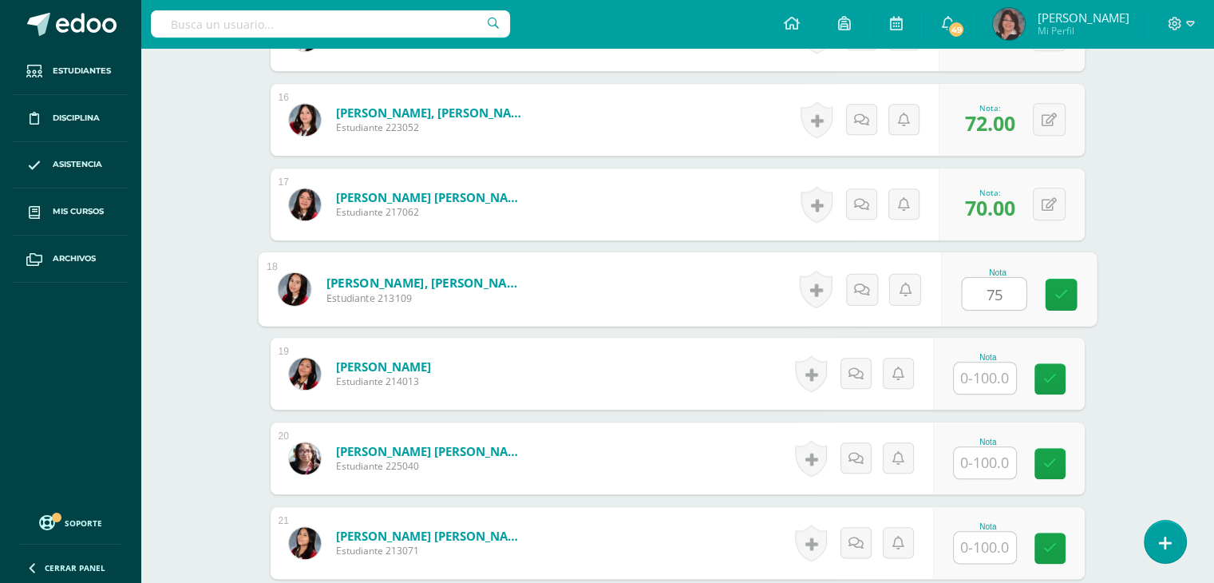
type input "75"
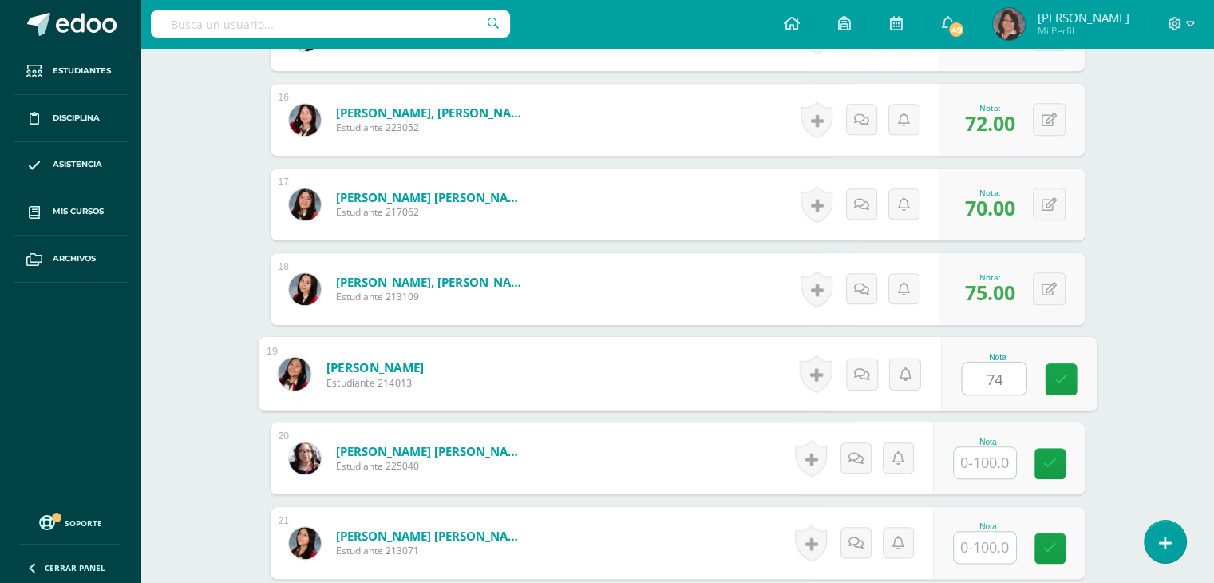
type input "74"
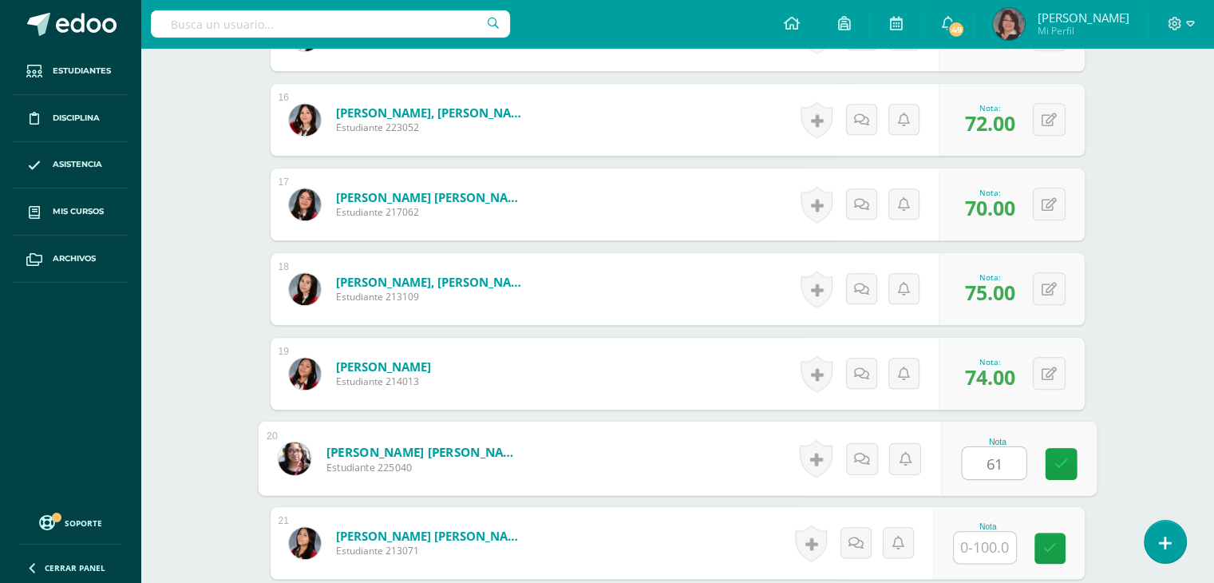
type input "61"
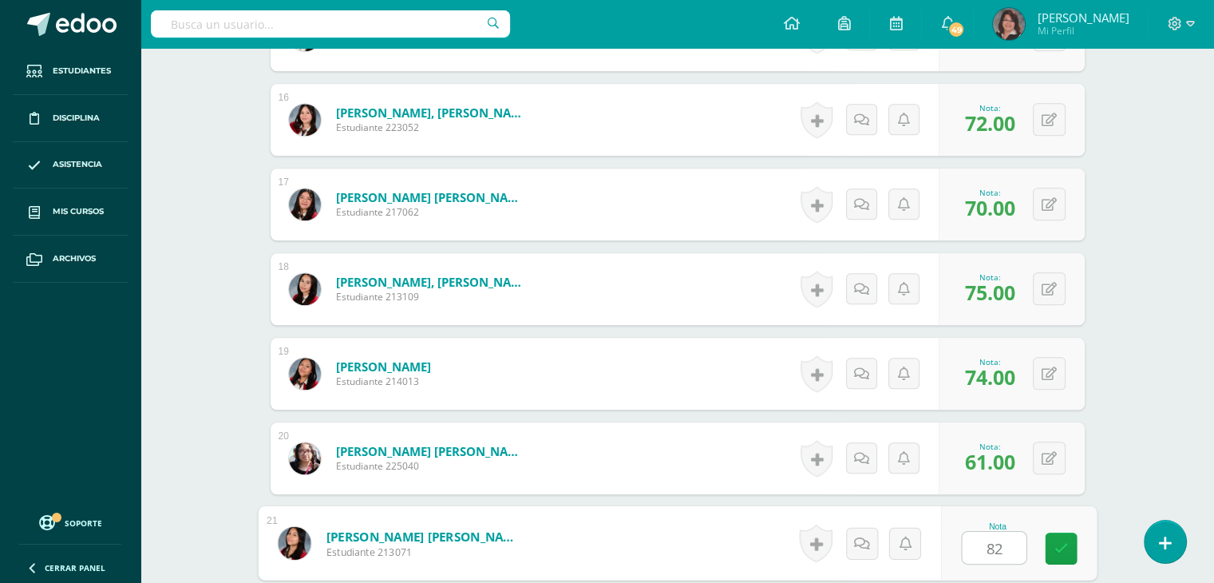
type input "82"
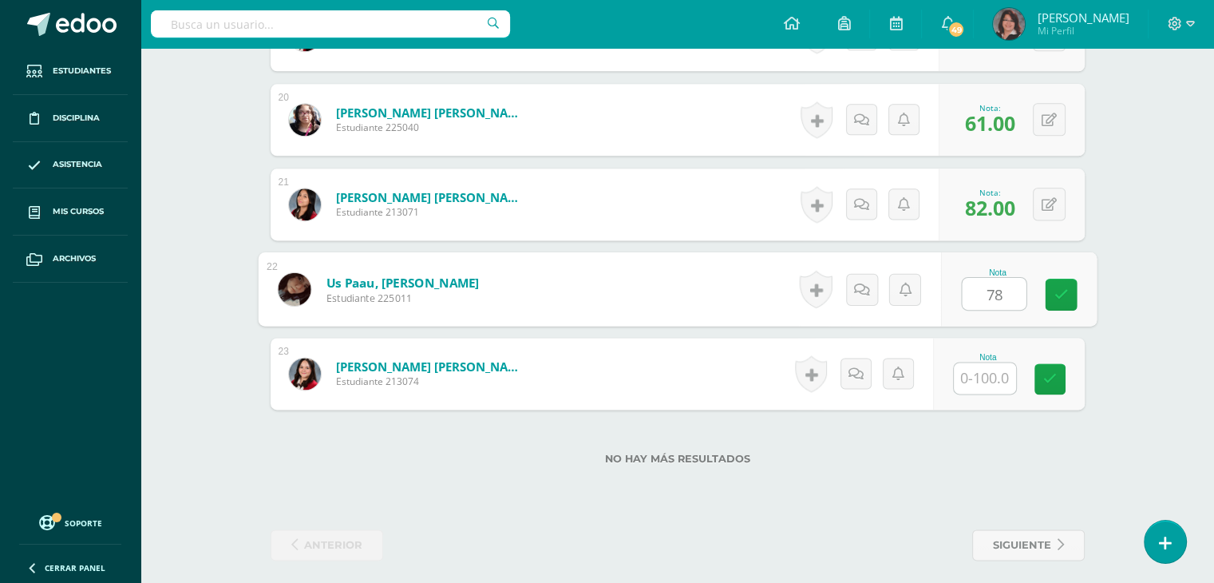
type input "78"
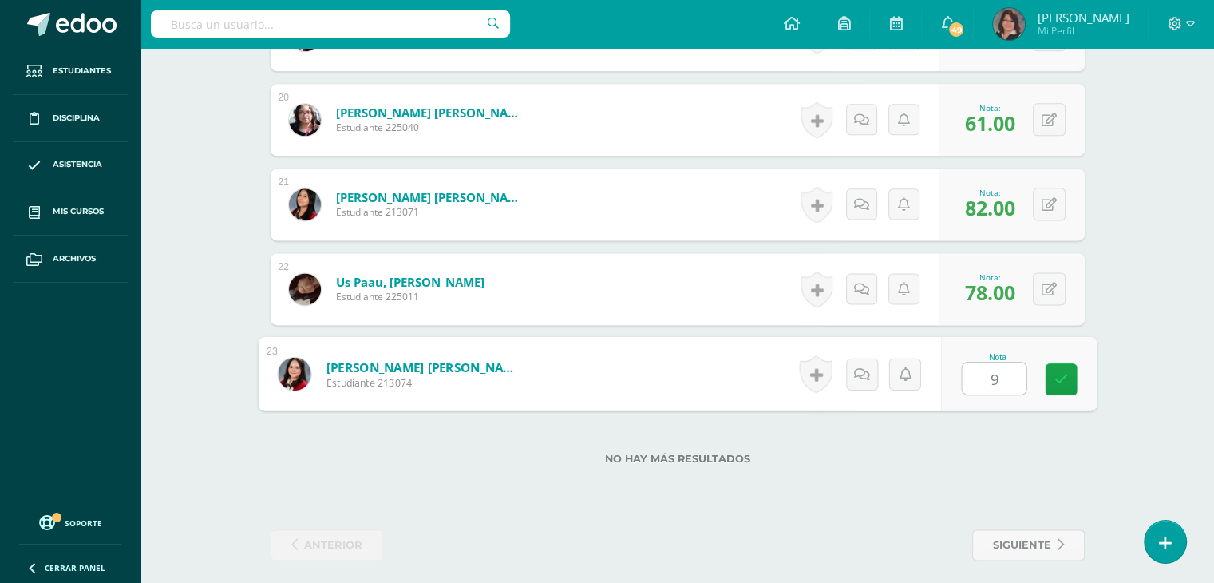
type input "95"
